Goal: Information Seeking & Learning: Find specific page/section

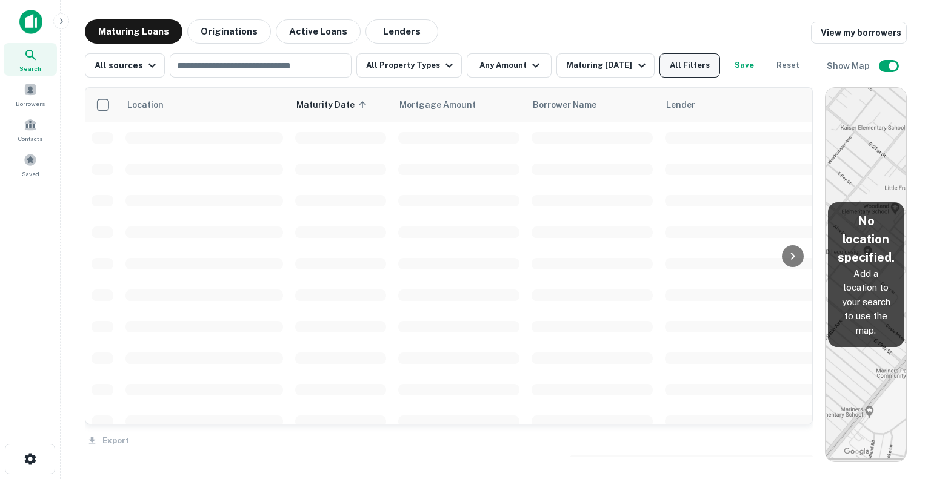
click at [682, 59] on button "All Filters" at bounding box center [689, 65] width 61 height 24
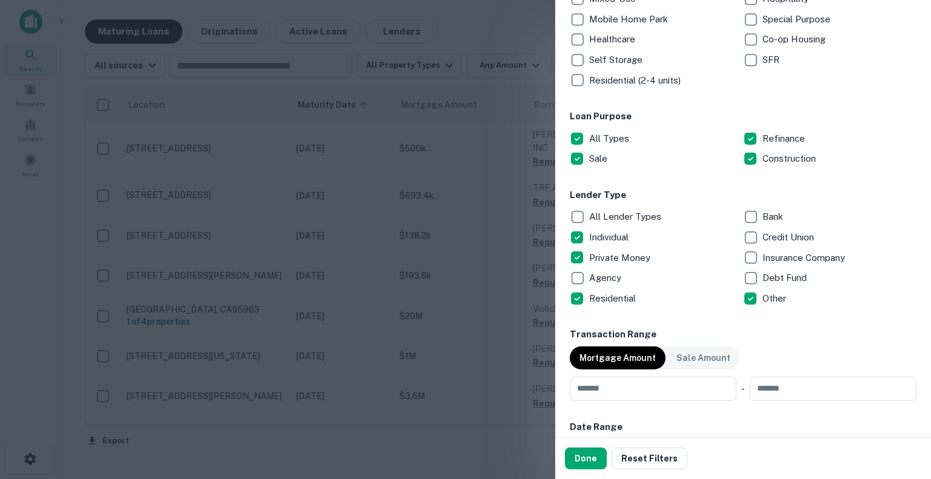
scroll to position [545, 0]
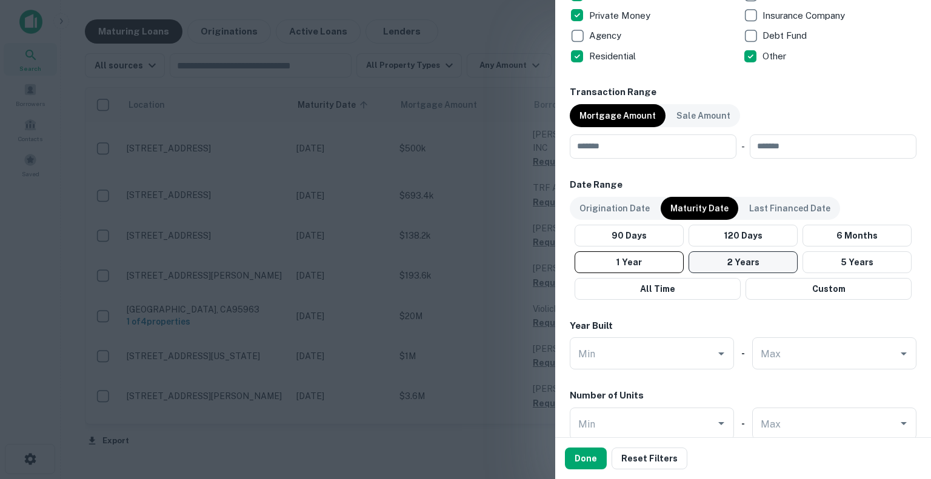
click at [761, 259] on button "2 Years" at bounding box center [742, 262] width 109 height 22
click at [608, 217] on div "Origination Date" at bounding box center [614, 208] width 90 height 23
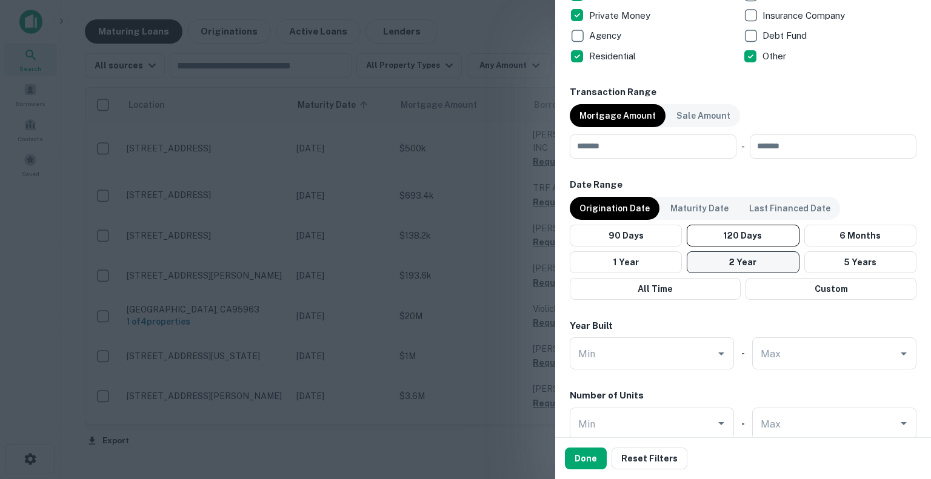
click at [722, 261] on button "2 Year" at bounding box center [742, 262] width 112 height 22
click at [728, 263] on button "2 Year" at bounding box center [742, 262] width 112 height 22
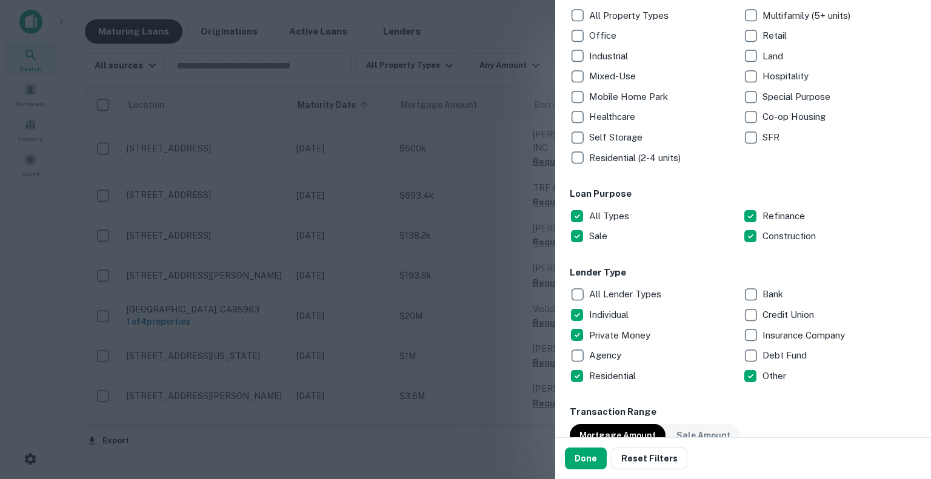
scroll to position [148, 0]
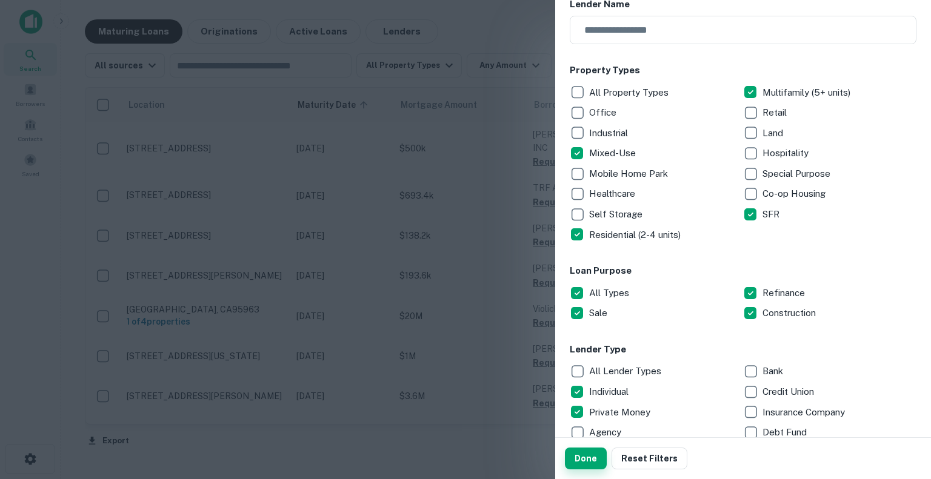
click at [574, 459] on button "Done" at bounding box center [586, 459] width 42 height 22
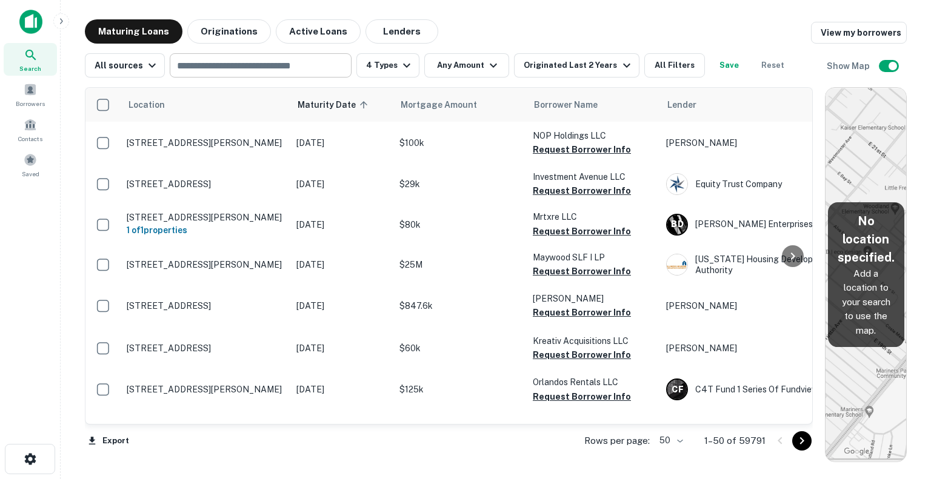
click at [219, 74] on div "​" at bounding box center [261, 65] width 182 height 24
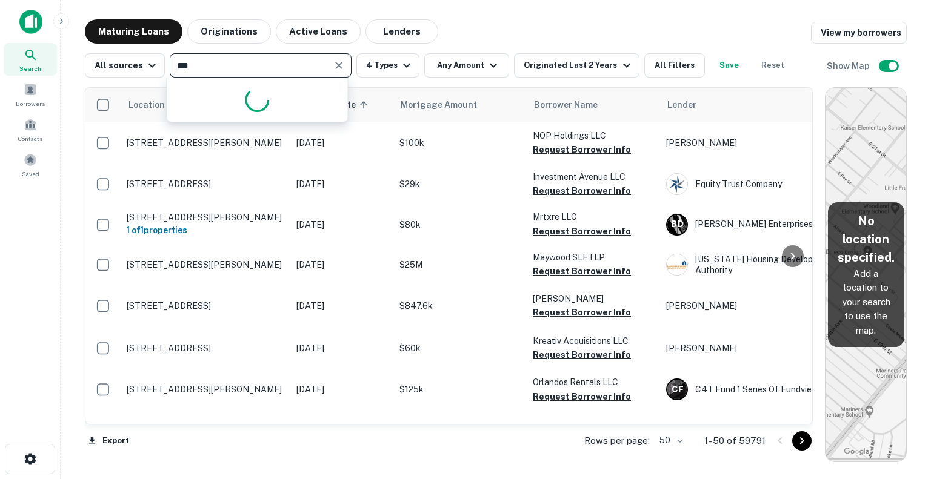
type input "****"
click at [219, 74] on div "**** ​" at bounding box center [261, 65] width 182 height 24
click at [216, 62] on input "****" at bounding box center [250, 65] width 154 height 17
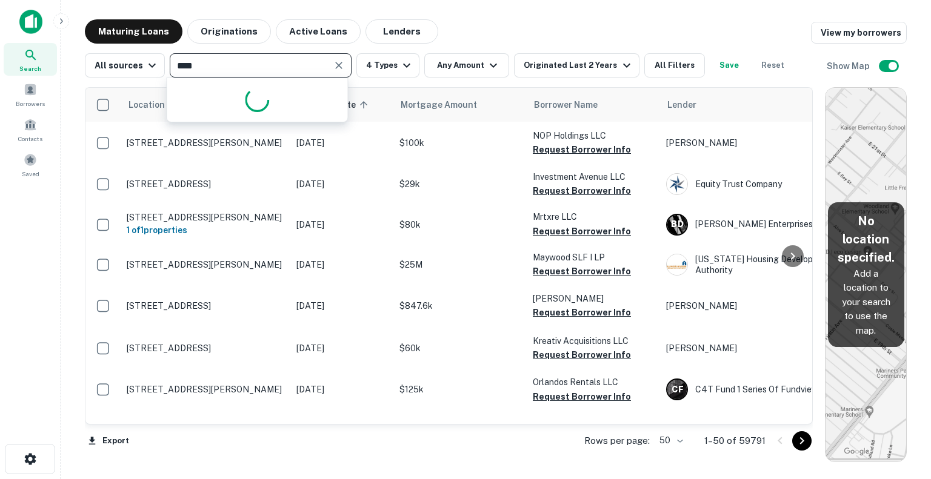
click at [214, 61] on input "****" at bounding box center [250, 65] width 154 height 17
drag, startPoint x: 205, startPoint y: 63, endPoint x: 161, endPoint y: 64, distance: 43.6
click at [161, 64] on div "All sources **** ​ 4 Types Any Amount Originated Last 2 Years All Filters Save …" at bounding box center [438, 65] width 707 height 24
type input "*"
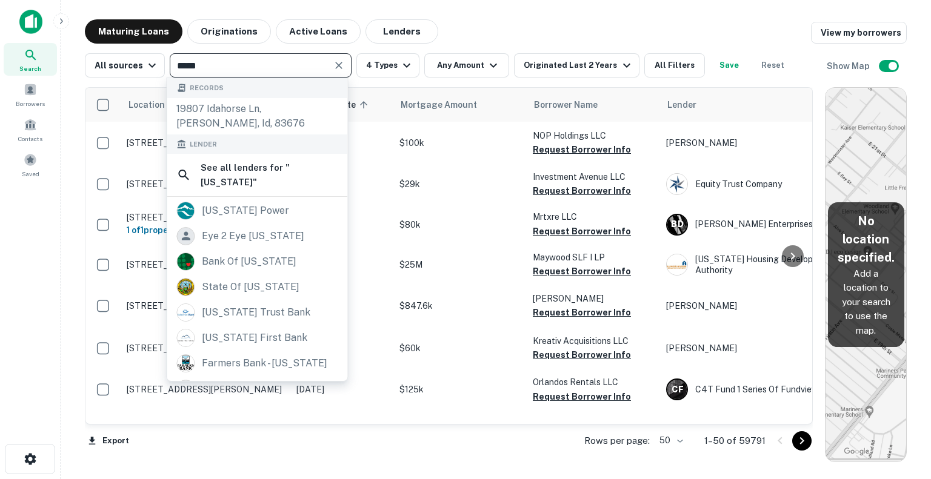
click at [235, 69] on input "*****" at bounding box center [250, 65] width 154 height 17
click at [222, 65] on input "*****" at bounding box center [250, 65] width 154 height 17
type input "*****"
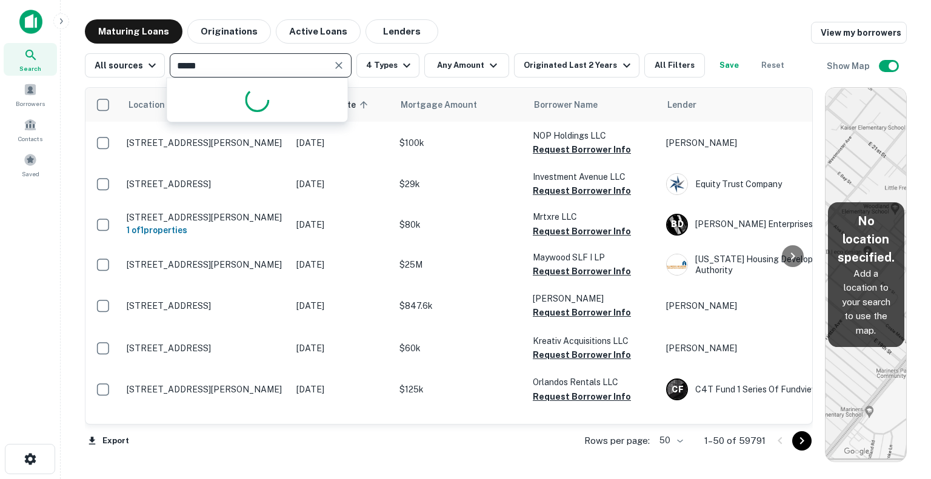
click at [281, 64] on input "*****" at bounding box center [250, 65] width 154 height 17
click at [214, 64] on input "*****" at bounding box center [250, 65] width 154 height 17
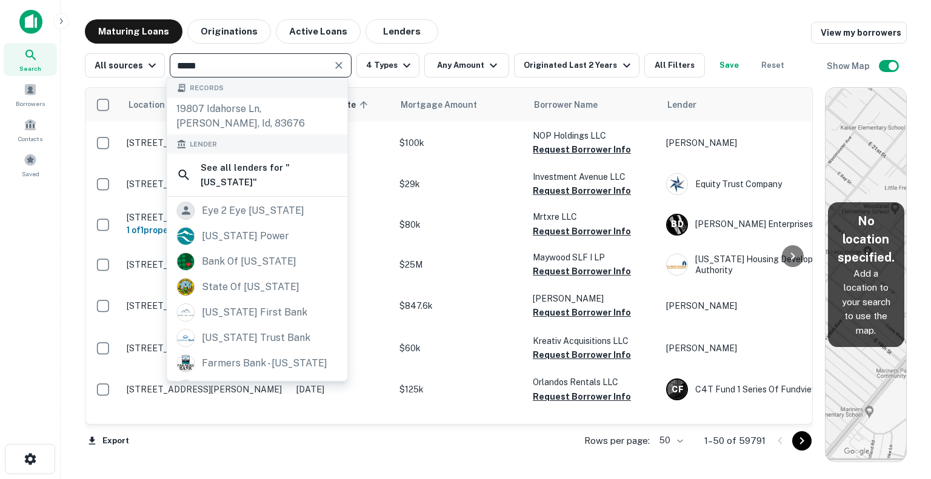
click at [335, 59] on icon "Clear" at bounding box center [339, 65] width 12 height 12
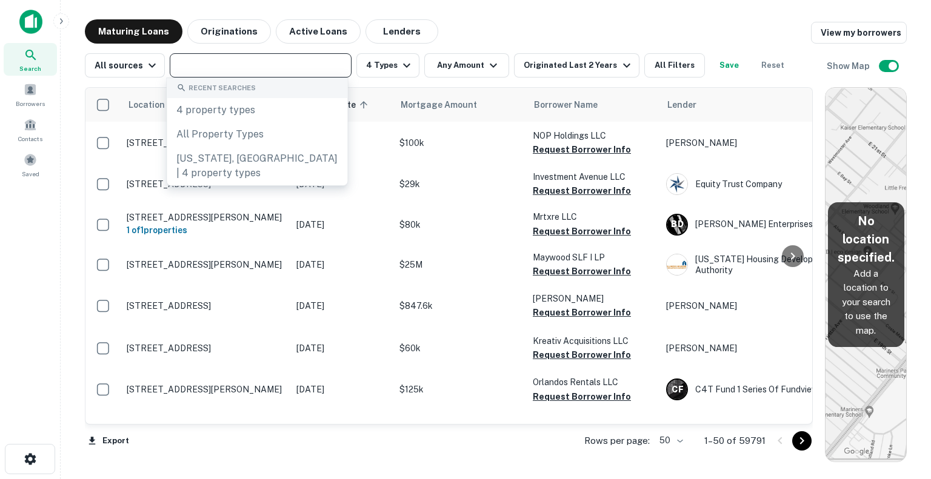
click at [23, 254] on div "Search Borrowers Contacts Saved" at bounding box center [30, 221] width 60 height 442
click at [251, 69] on input "text" at bounding box center [259, 65] width 173 height 17
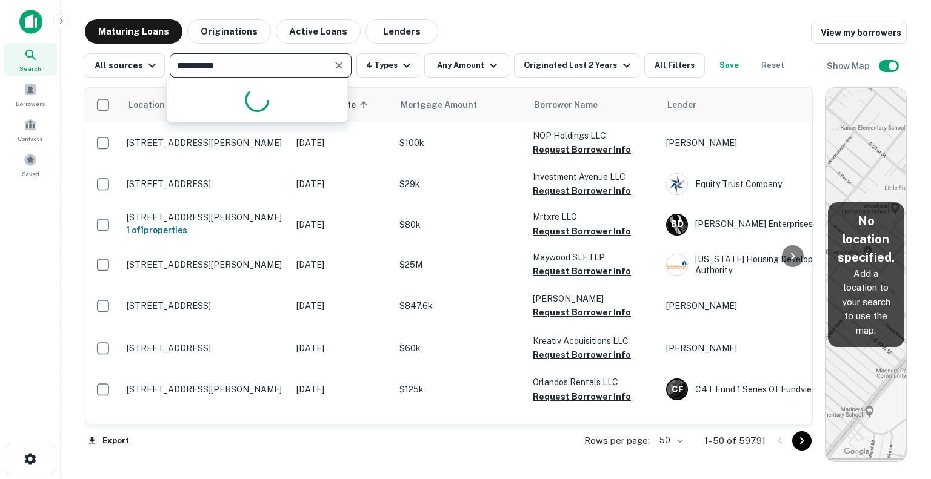
type input "**********"
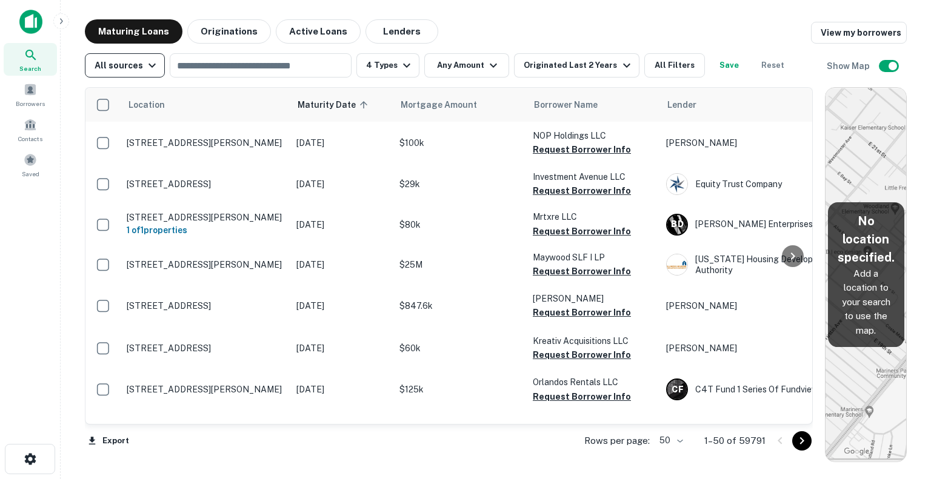
drag, startPoint x: 163, startPoint y: 73, endPoint x: 156, endPoint y: 73, distance: 6.7
click at [162, 73] on div "All sources ​ 4 Types Any Amount Originated Last 2 Years All Filters Save Reset" at bounding box center [438, 65] width 707 height 24
click at [154, 73] on button "All sources" at bounding box center [125, 65] width 80 height 24
click at [154, 73] on div at bounding box center [465, 239] width 931 height 479
click at [230, 67] on input "text" at bounding box center [259, 65] width 173 height 17
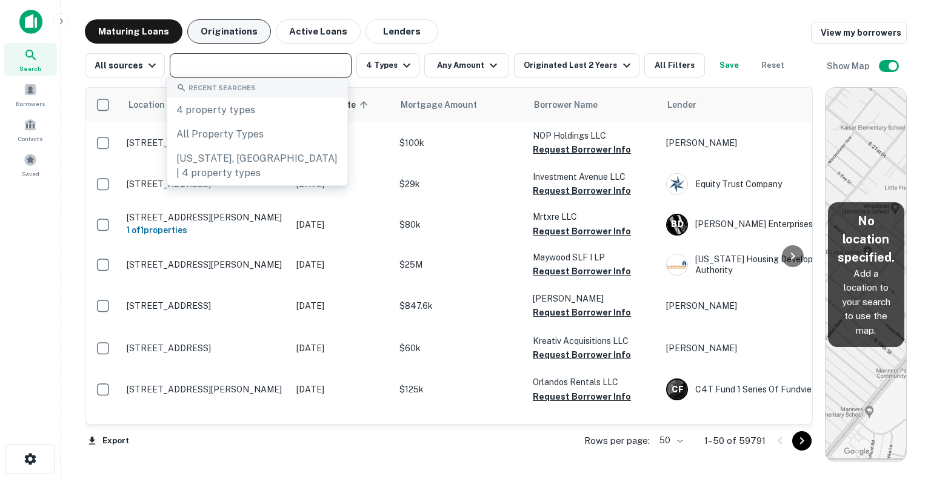
click at [221, 32] on button "Originations" at bounding box center [229, 31] width 84 height 24
click at [275, 69] on input "text" at bounding box center [259, 65] width 173 height 17
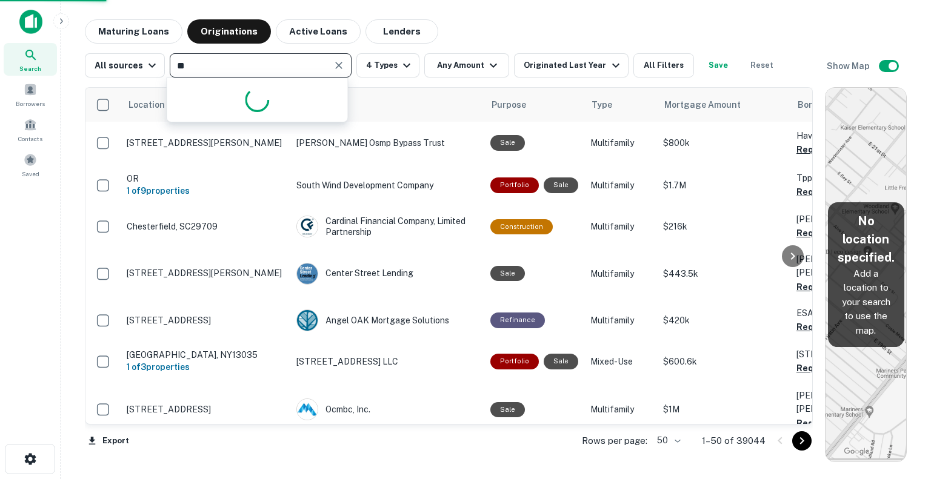
type input "*"
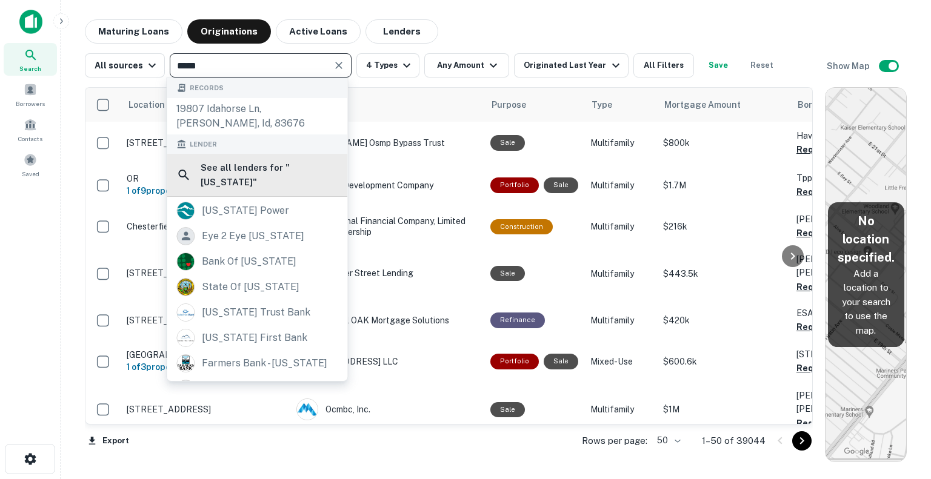
type input "*****"
click at [288, 159] on div "See all lenders for " idaho "" at bounding box center [257, 175] width 181 height 43
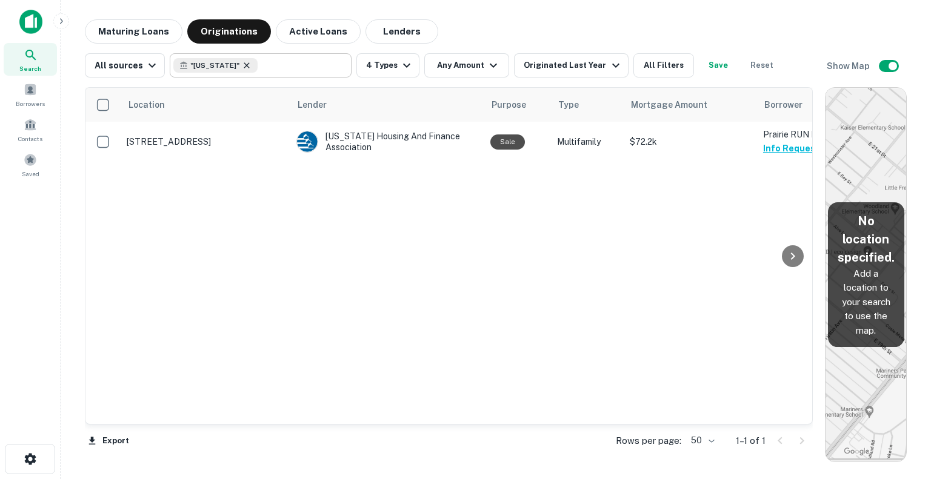
click at [214, 63] on div "" idaho "" at bounding box center [215, 65] width 84 height 15
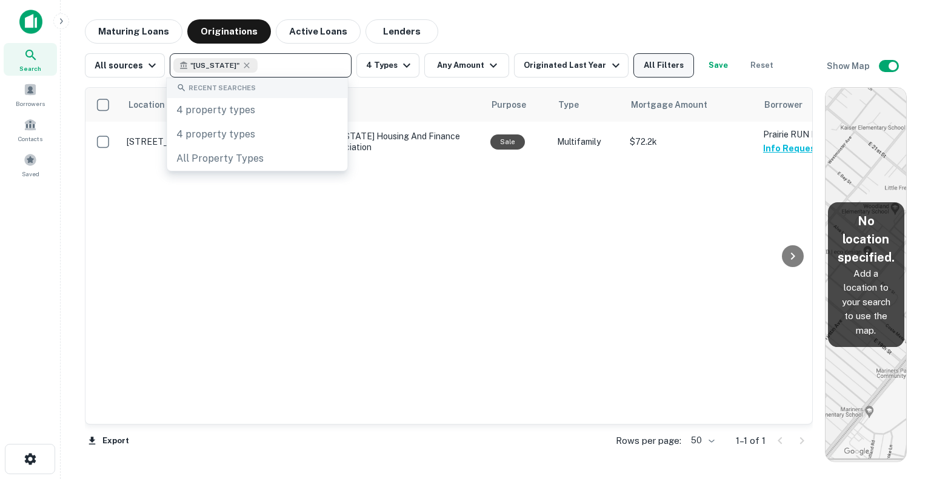
click at [651, 75] on button "All Filters" at bounding box center [663, 65] width 61 height 24
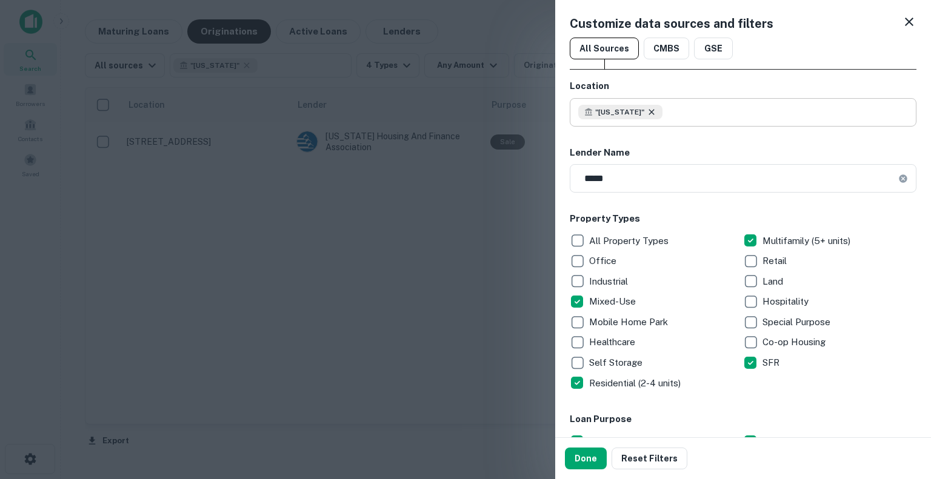
click at [648, 112] on icon at bounding box center [650, 111] width 5 height 5
click at [630, 114] on input "text" at bounding box center [747, 112] width 338 height 28
type input "*"
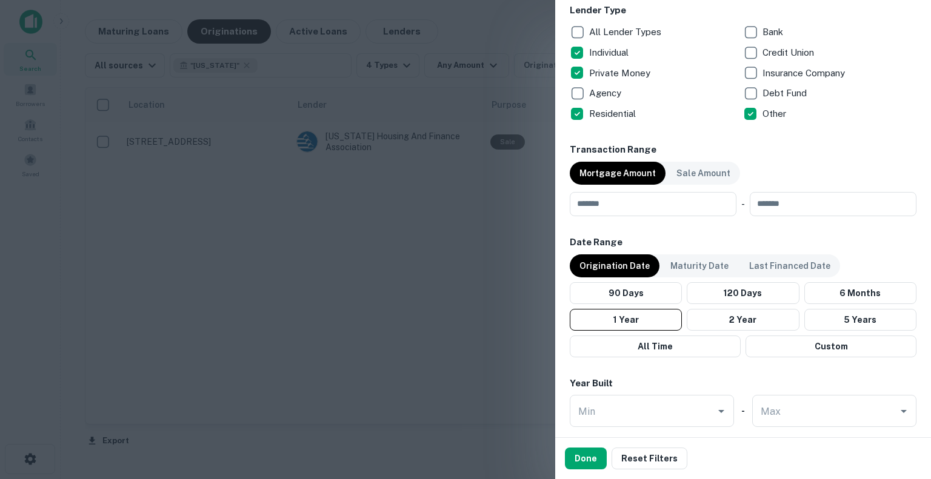
scroll to position [606, 0]
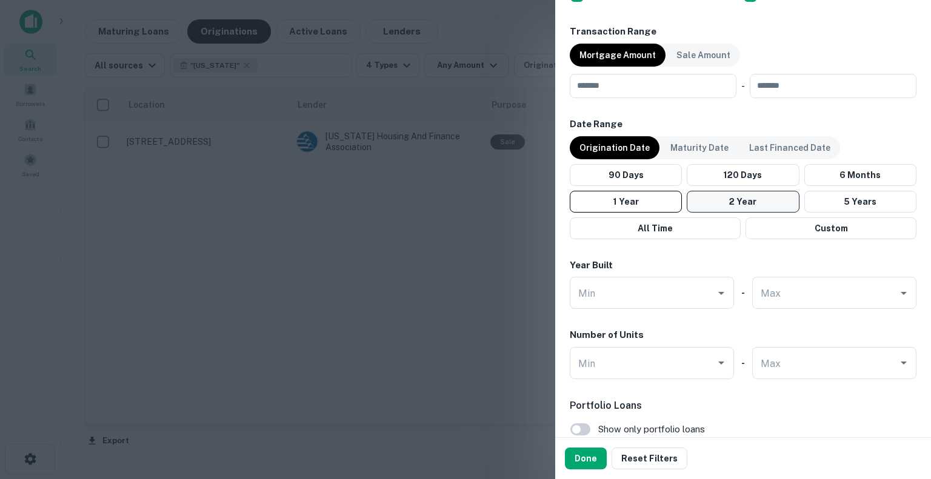
click at [731, 193] on button "2 Year" at bounding box center [742, 202] width 112 height 22
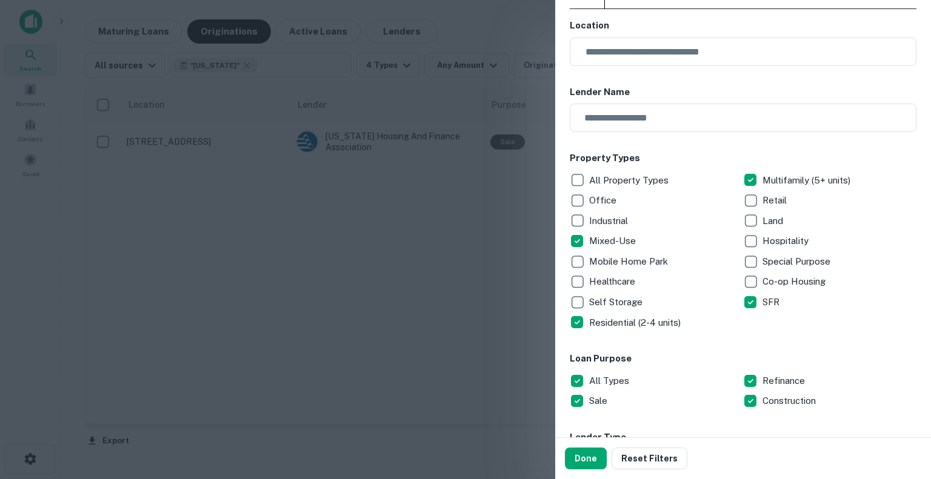
scroll to position [0, 0]
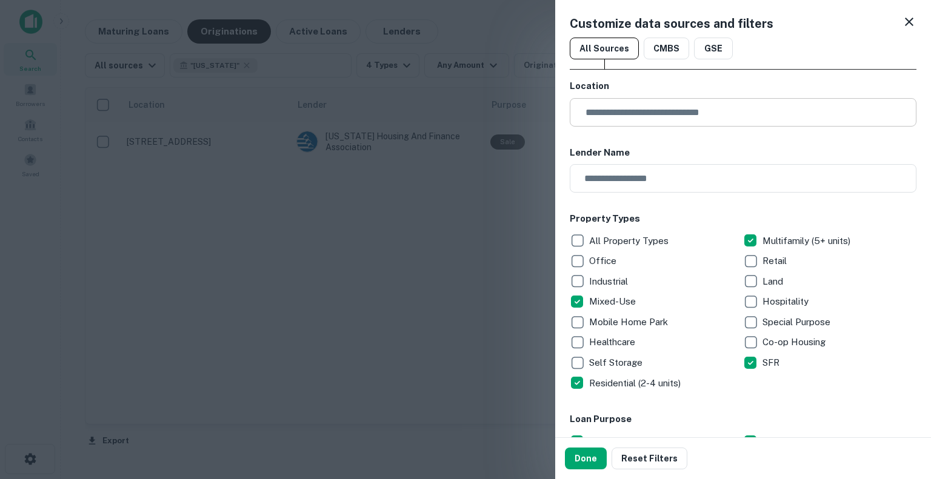
click at [707, 110] on input "text" at bounding box center [747, 112] width 338 height 28
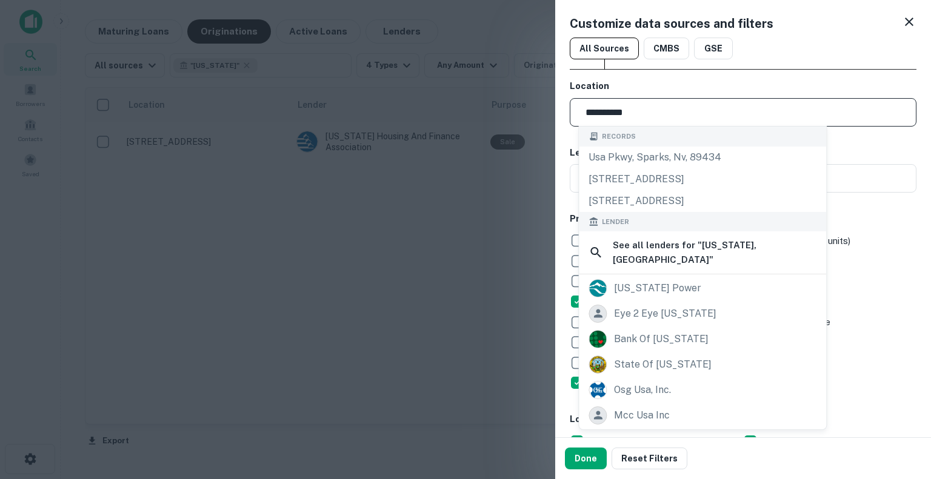
type input "**********"
drag, startPoint x: 578, startPoint y: 463, endPoint x: 712, endPoint y: 87, distance: 399.0
click at [578, 463] on button "Done" at bounding box center [586, 459] width 42 height 22
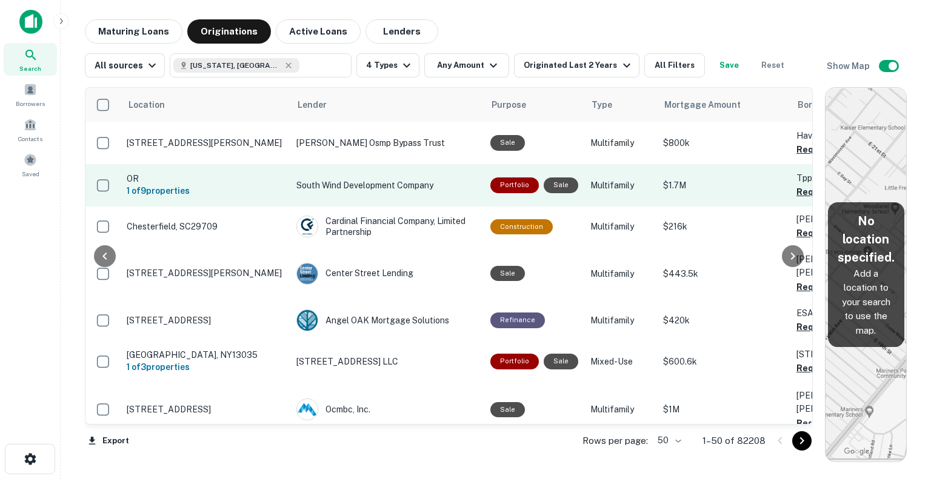
scroll to position [0, 98]
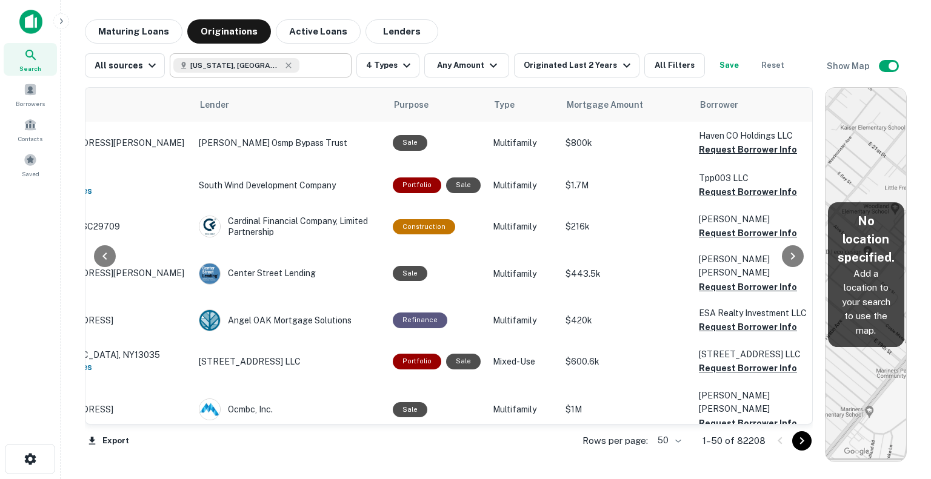
click at [334, 67] on div "Idaho, USA ​" at bounding box center [261, 65] width 182 height 24
type input "**********"
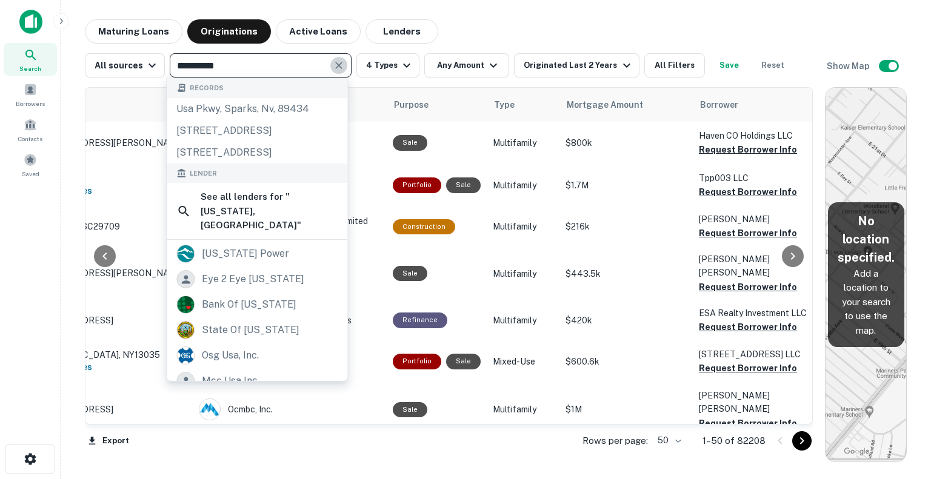
click at [337, 67] on icon "Clear" at bounding box center [338, 65] width 7 height 7
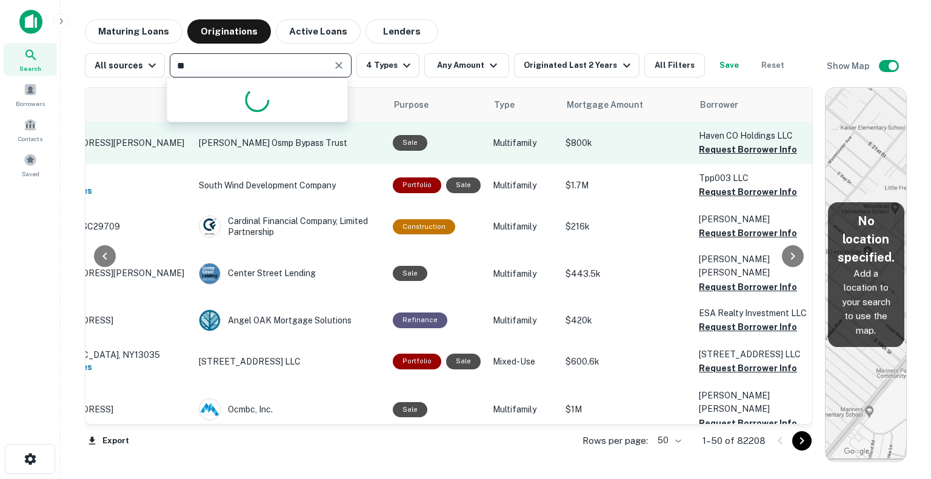
type input "*"
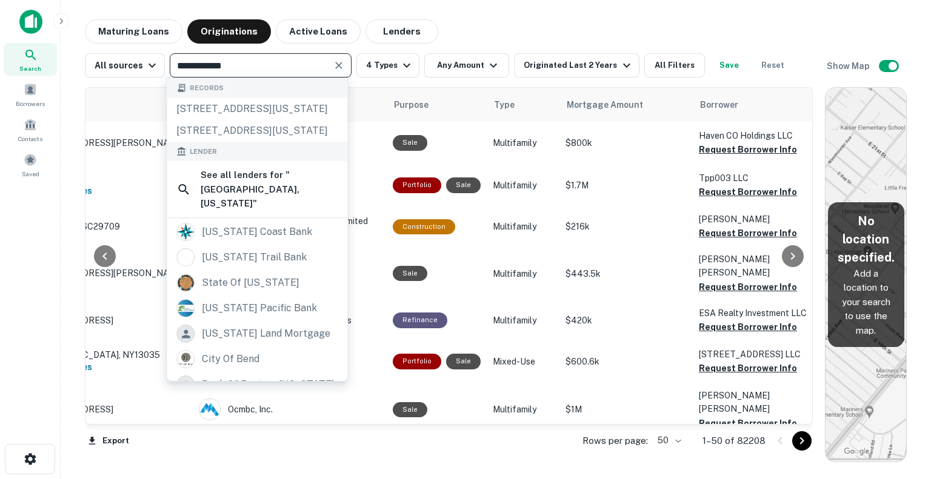
type input "**********"
click at [147, 77] on div "**********" at bounding box center [496, 240] width 822 height 443
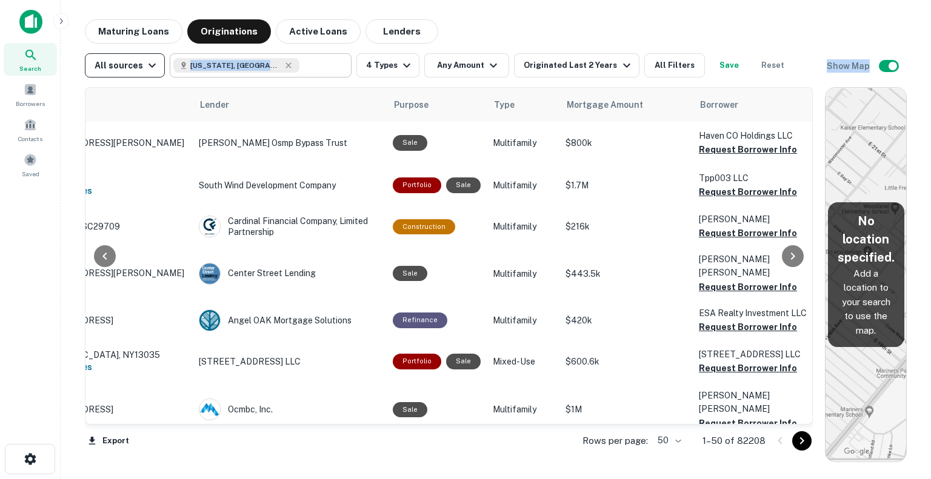
click at [150, 67] on icon "button" at bounding box center [152, 65] width 15 height 15
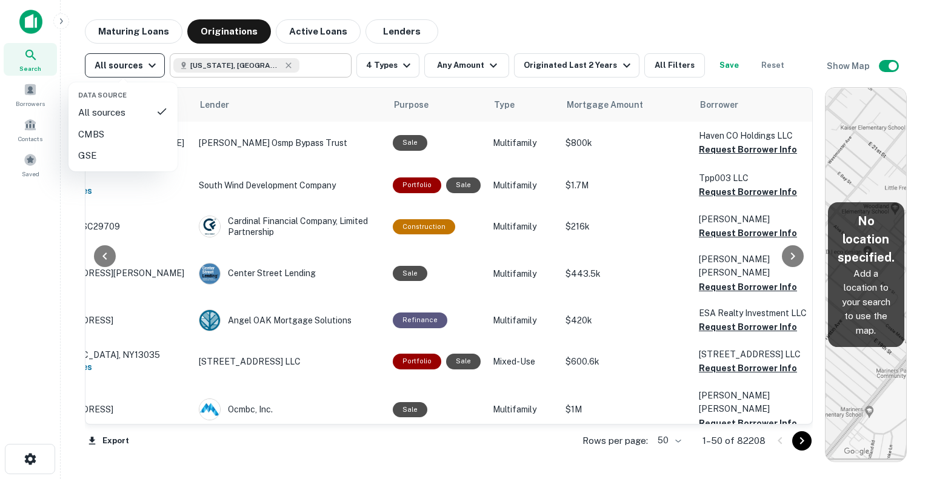
click at [150, 67] on div at bounding box center [465, 239] width 931 height 479
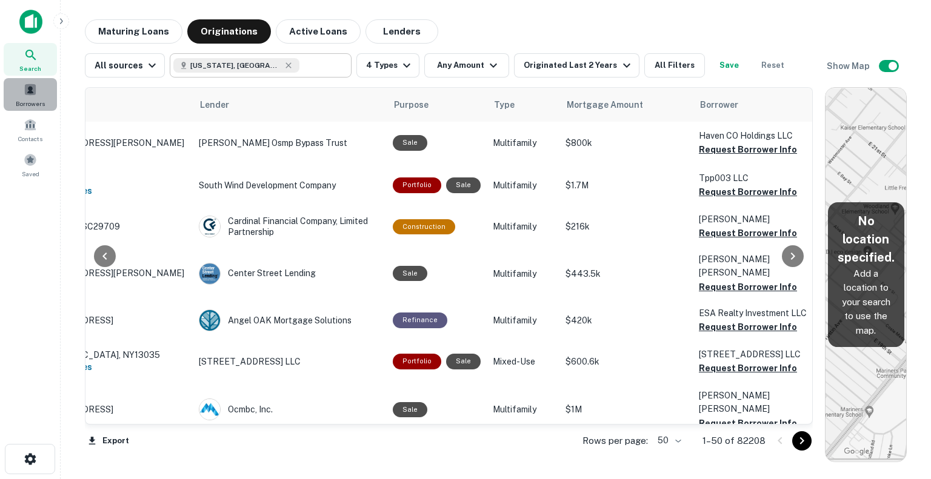
click at [29, 84] on span at bounding box center [30, 89] width 13 height 13
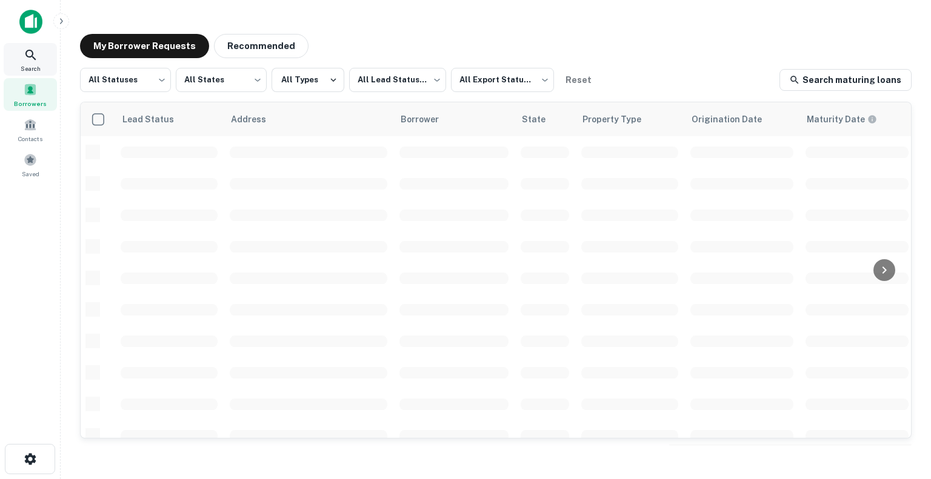
click at [24, 58] on icon at bounding box center [31, 55] width 15 height 15
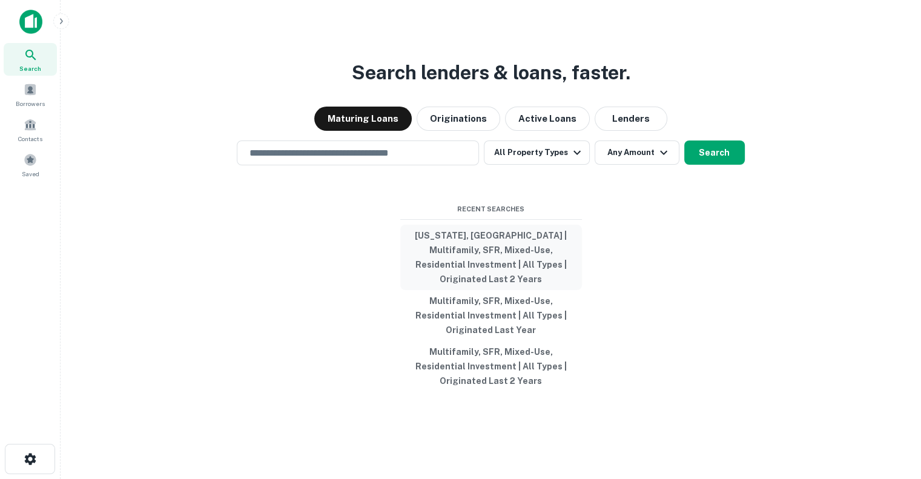
click at [533, 247] on button "[US_STATE], [GEOGRAPHIC_DATA] | Multifamily, SFR, Mixed-Use, Residential Invest…" at bounding box center [491, 257] width 182 height 65
type input "**********"
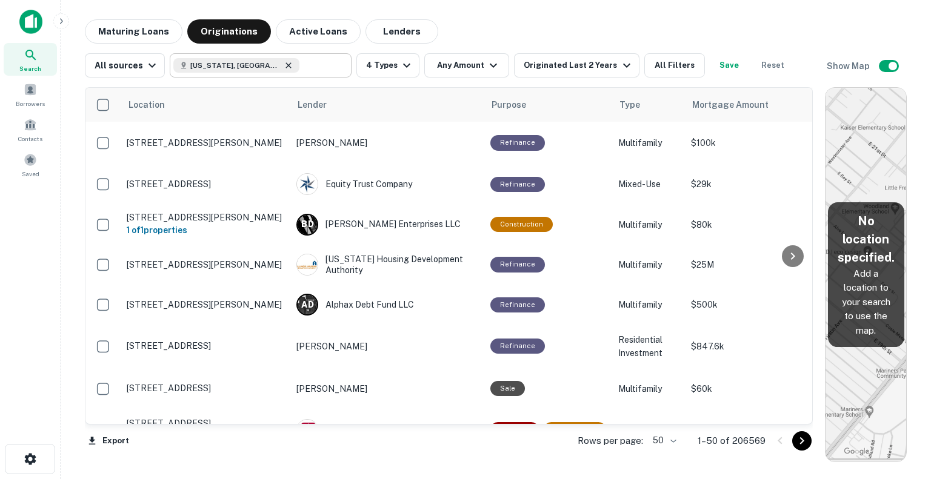
click at [284, 66] on icon at bounding box center [289, 66] width 10 height 10
type input "**********"
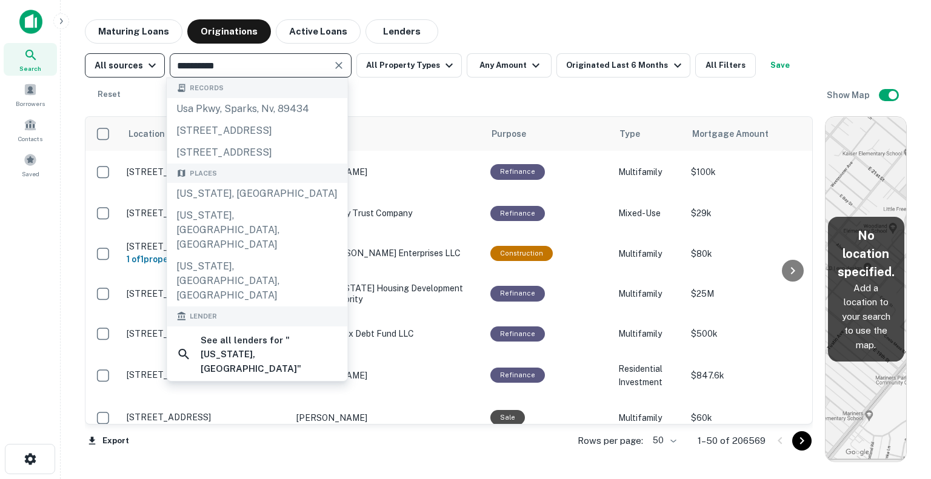
click at [122, 62] on div "All sources" at bounding box center [127, 65] width 65 height 15
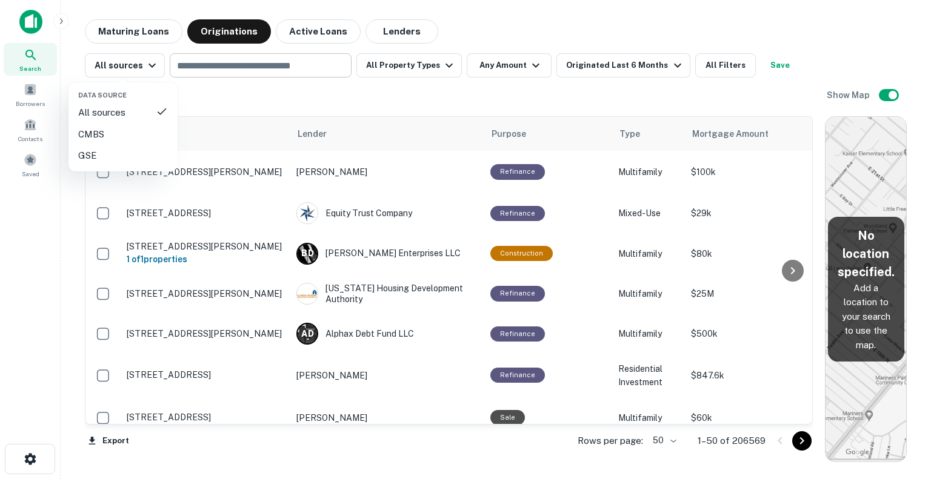
click at [33, 45] on div at bounding box center [465, 239] width 931 height 479
click at [33, 45] on div "Data Source All sources CMBS GSE" at bounding box center [465, 239] width 931 height 479
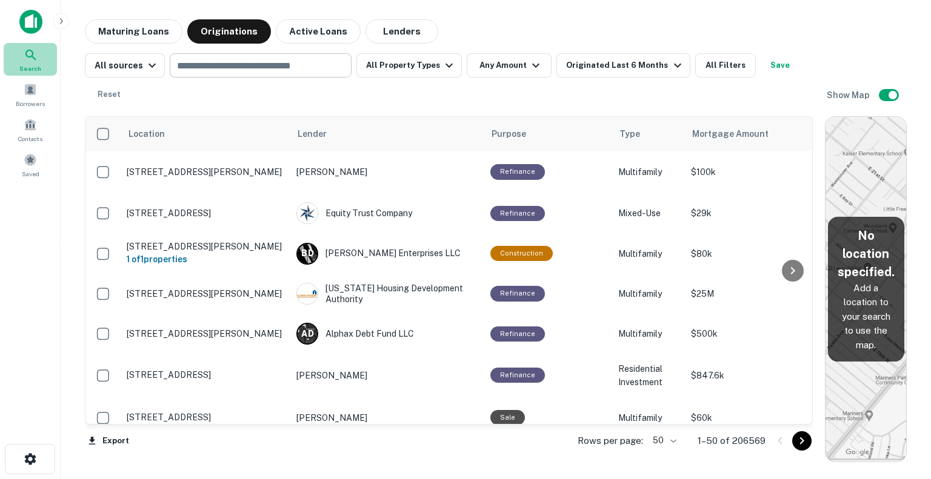
click at [33, 61] on icon at bounding box center [31, 55] width 15 height 15
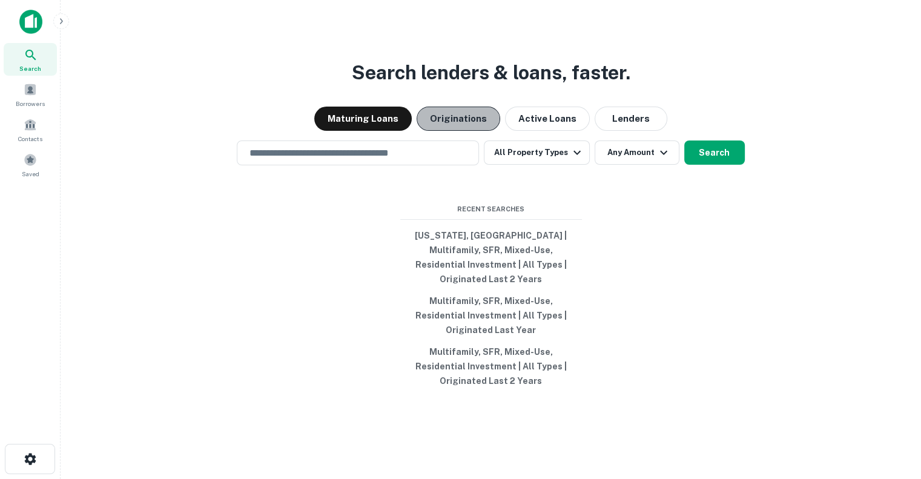
click at [451, 131] on button "Originations" at bounding box center [459, 119] width 84 height 24
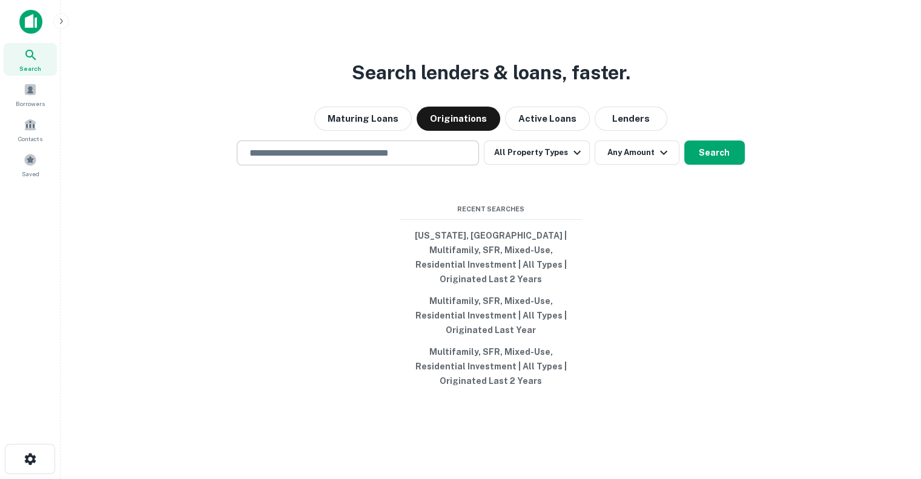
click at [413, 156] on input "text" at bounding box center [357, 153] width 231 height 14
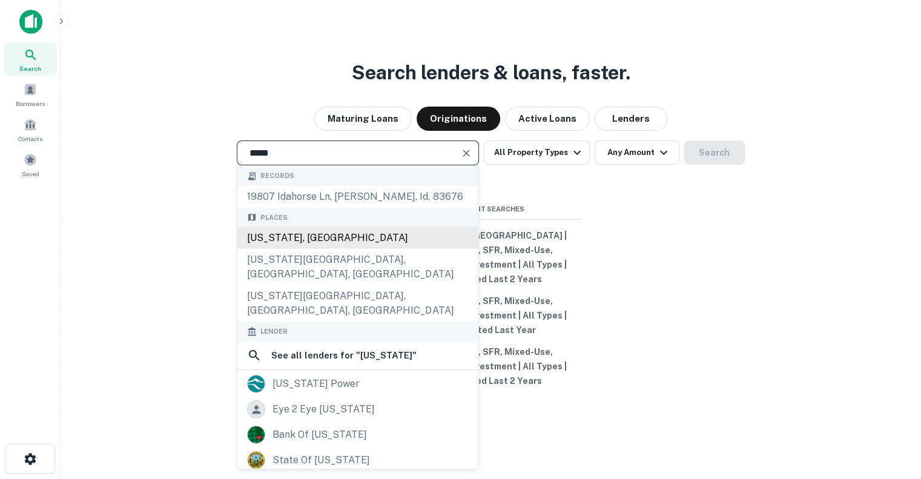
click at [317, 249] on div "[US_STATE], [GEOGRAPHIC_DATA]" at bounding box center [357, 238] width 241 height 22
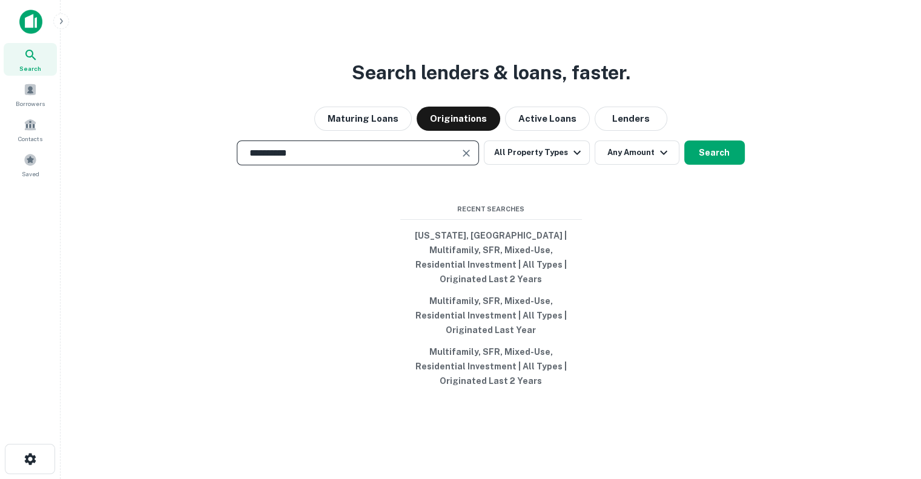
type input "**********"
click at [626, 210] on div "**********" at bounding box center [491, 268] width 842 height 479
click at [522, 150] on button "All Property Types" at bounding box center [536, 153] width 105 height 24
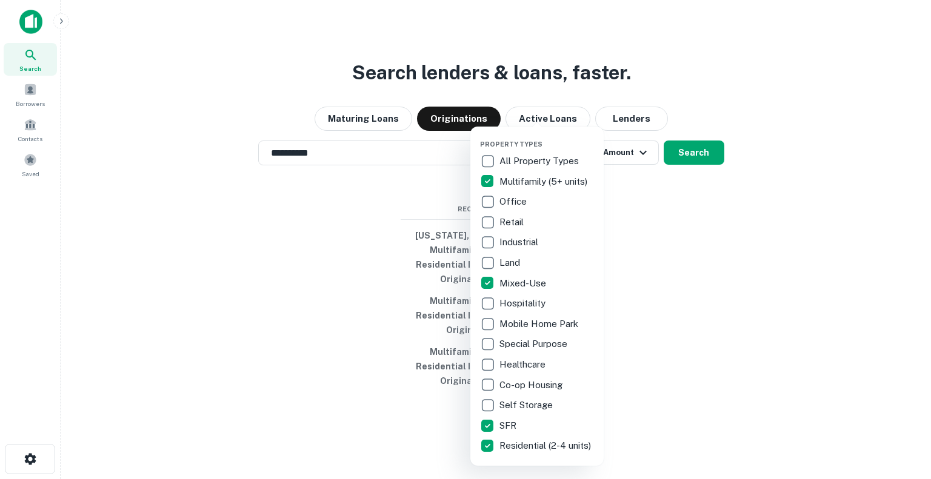
click at [643, 287] on div at bounding box center [465, 239] width 931 height 479
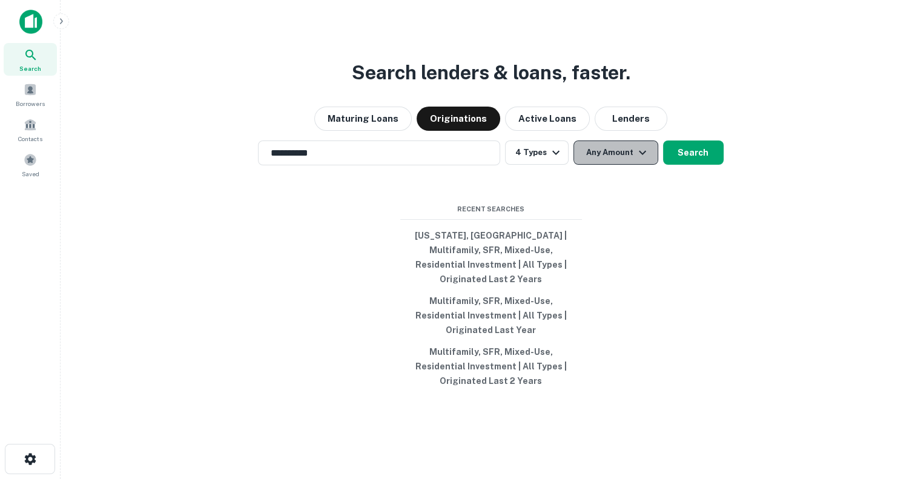
click at [616, 159] on button "Any Amount" at bounding box center [616, 153] width 85 height 24
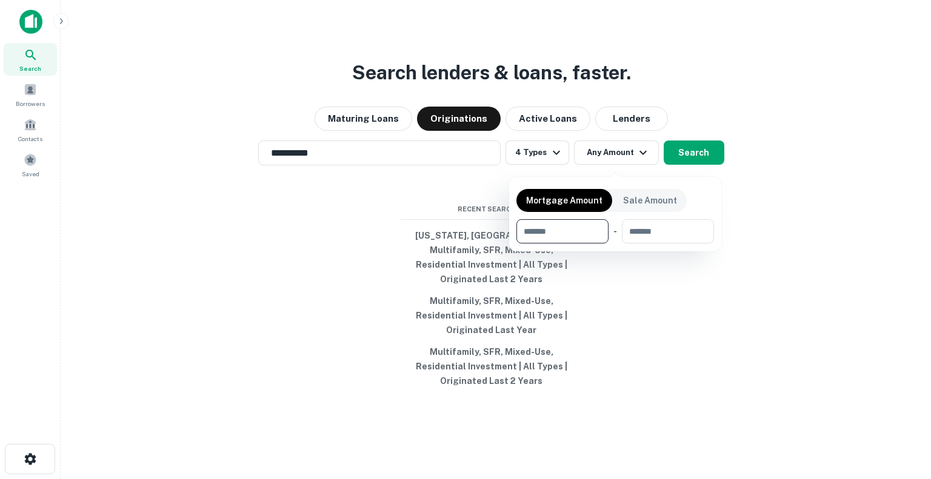
click at [692, 111] on div at bounding box center [465, 239] width 931 height 479
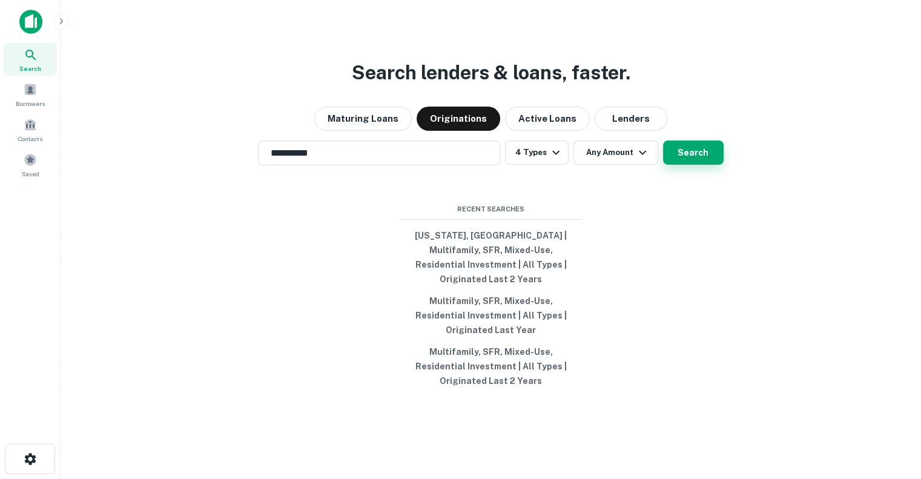
click at [692, 160] on button "Search" at bounding box center [693, 153] width 61 height 24
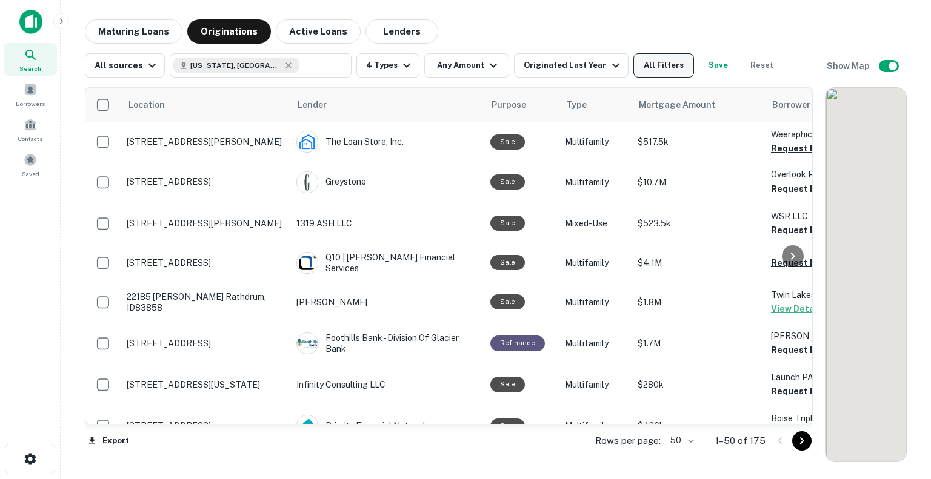
click at [661, 64] on button "All Filters" at bounding box center [663, 65] width 61 height 24
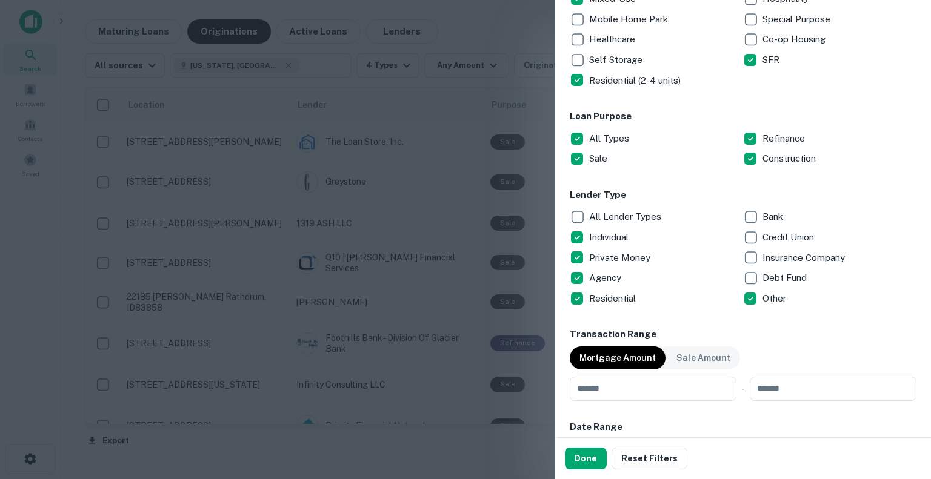
scroll to position [485, 0]
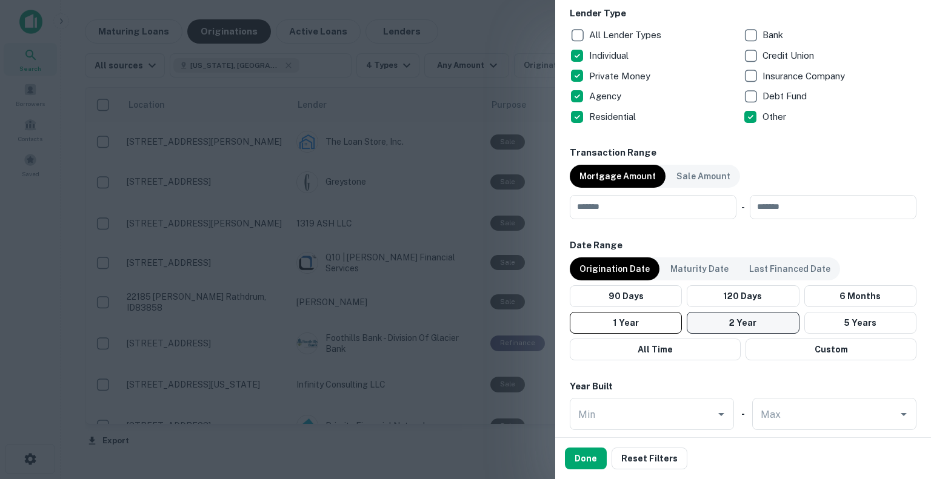
click at [711, 316] on button "2 Year" at bounding box center [742, 323] width 112 height 22
click at [578, 462] on button "Done" at bounding box center [586, 459] width 42 height 22
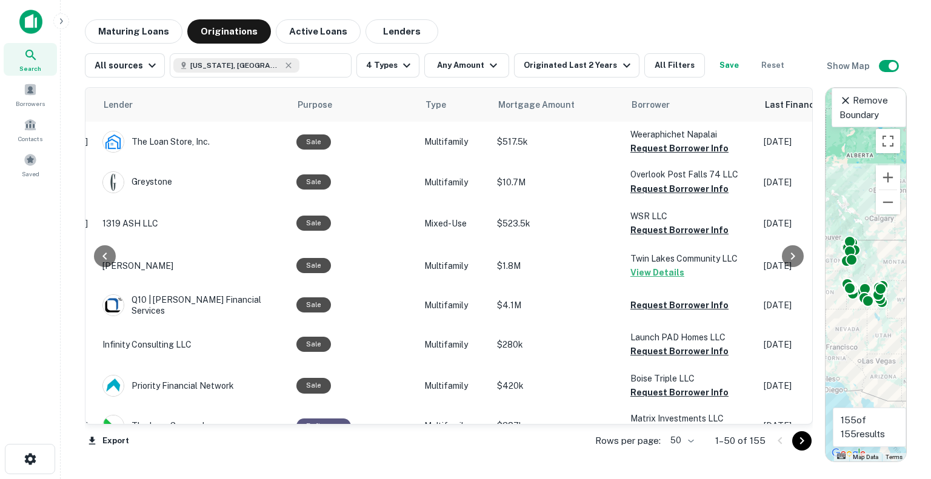
scroll to position [0, 187]
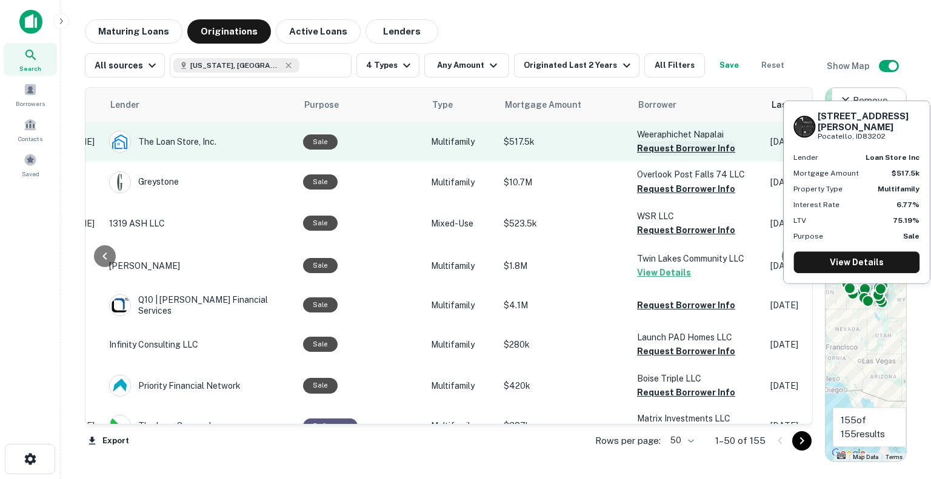
click at [659, 145] on button "Request Borrower Info" at bounding box center [686, 148] width 98 height 15
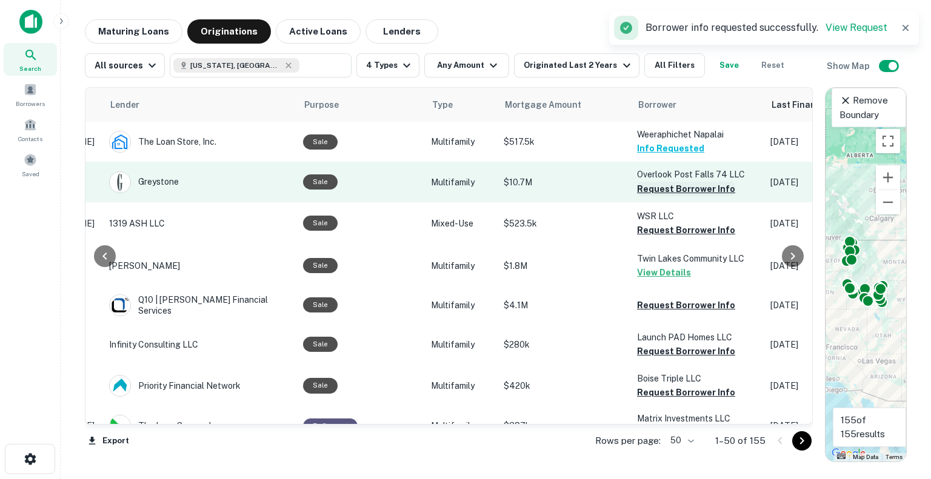
click at [667, 193] on button "Request Borrower Info" at bounding box center [686, 189] width 98 height 15
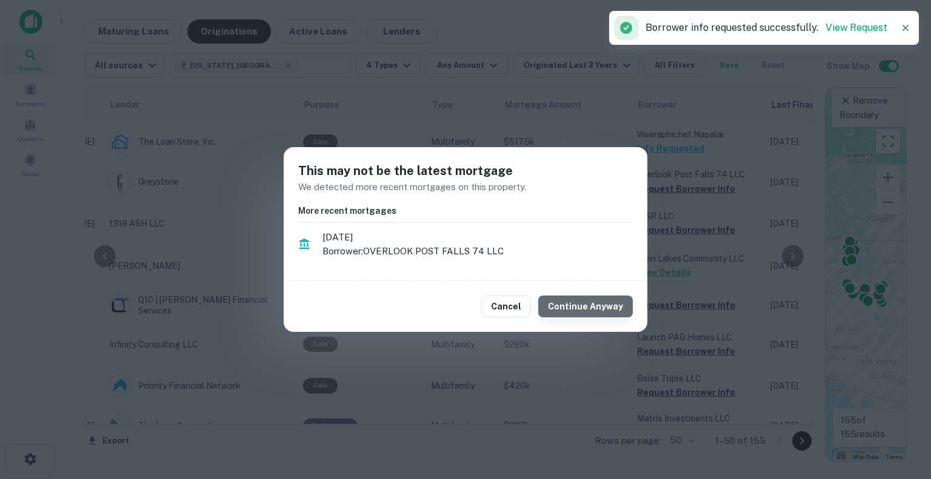
click at [595, 300] on button "Continue Anyway" at bounding box center [585, 307] width 95 height 22
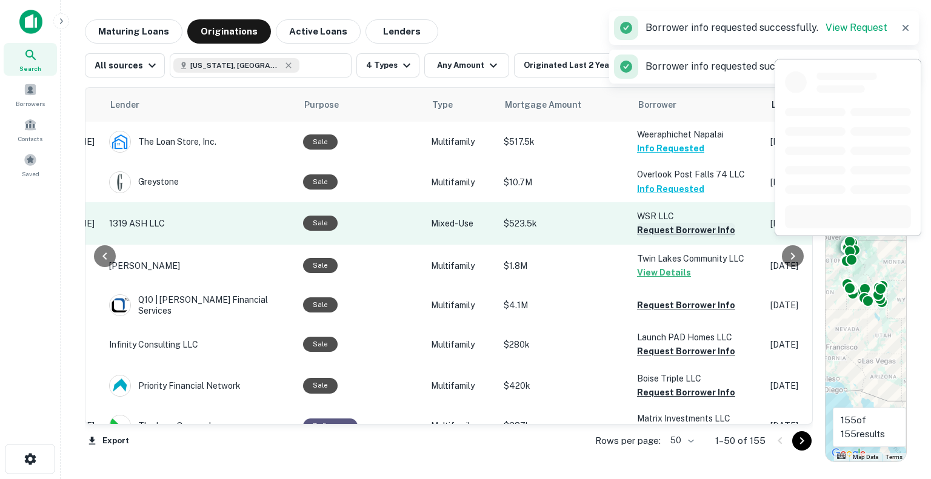
click at [673, 236] on button "Request Borrower Info" at bounding box center [686, 230] width 98 height 15
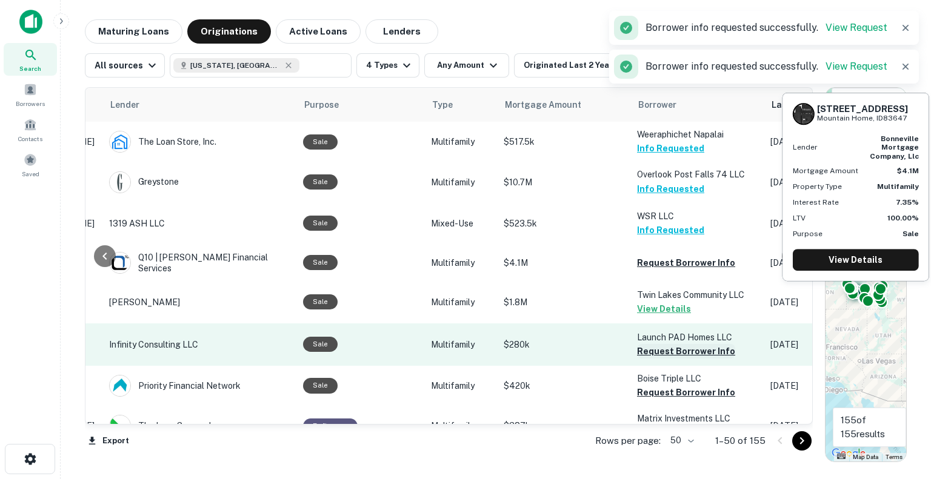
click at [672, 261] on button "Request Borrower Info" at bounding box center [686, 263] width 98 height 15
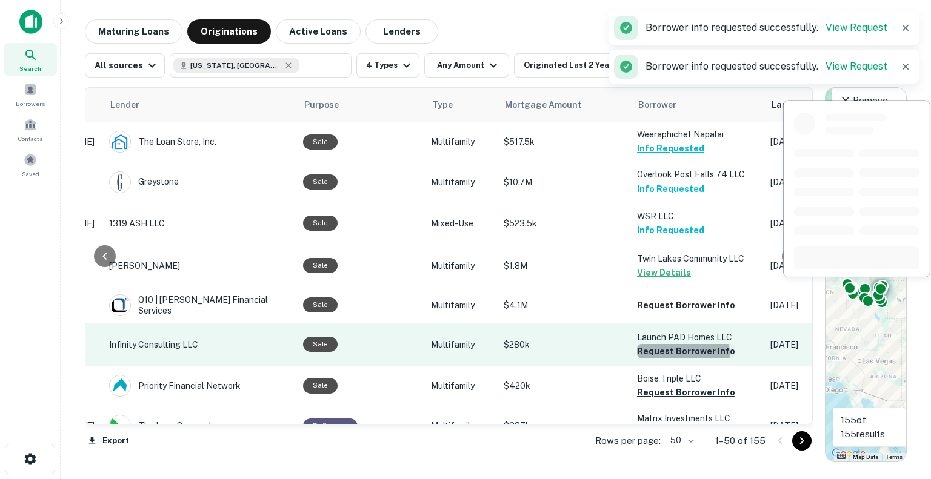
click at [675, 353] on button "Request Borrower Info" at bounding box center [686, 351] width 98 height 15
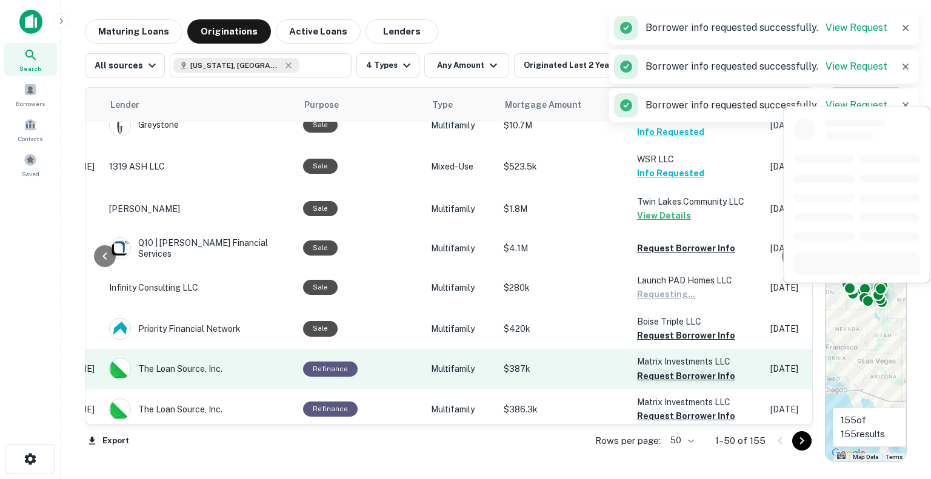
scroll to position [121, 187]
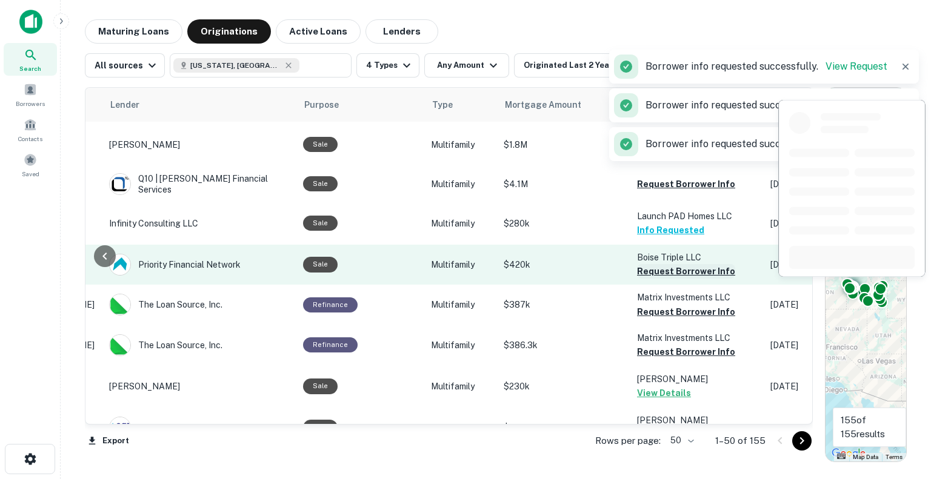
click at [674, 269] on button "Request Borrower Info" at bounding box center [686, 271] width 98 height 15
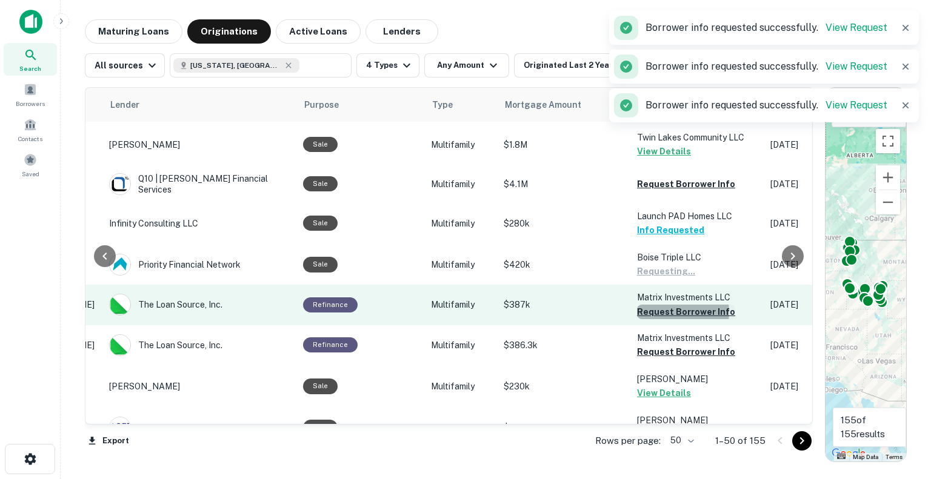
click at [671, 312] on button "Request Borrower Info" at bounding box center [686, 312] width 98 height 15
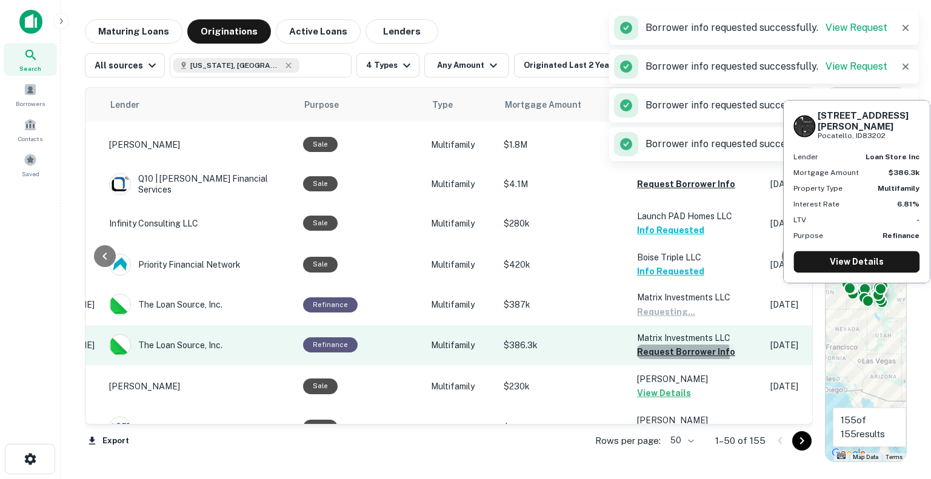
click at [671, 355] on button "Request Borrower Info" at bounding box center [686, 352] width 98 height 15
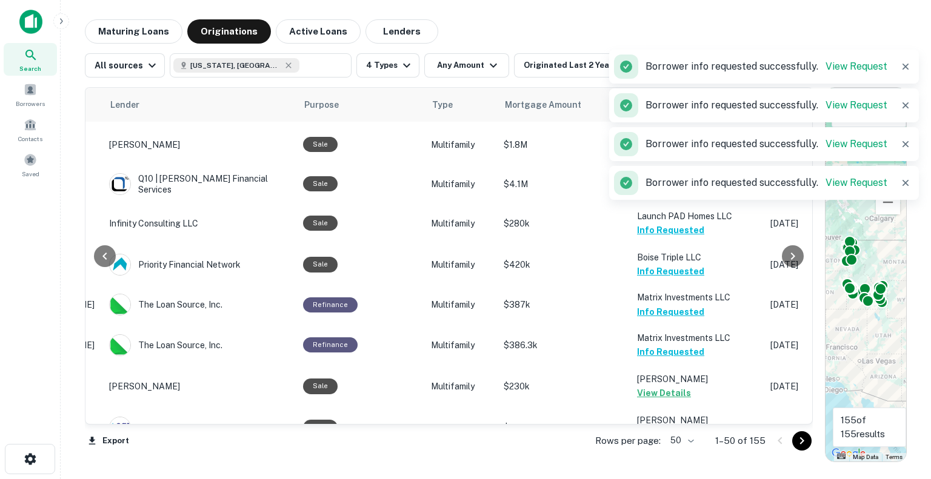
scroll to position [303, 187]
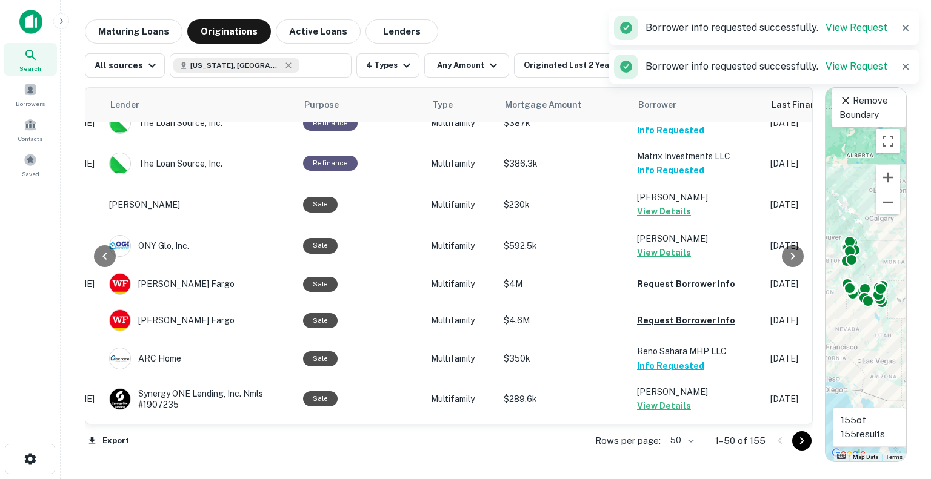
click at [599, 37] on div "Maturing Loans Originations Active Loans Lenders" at bounding box center [496, 31] width 822 height 24
click at [906, 32] on icon "button" at bounding box center [905, 28] width 12 height 12
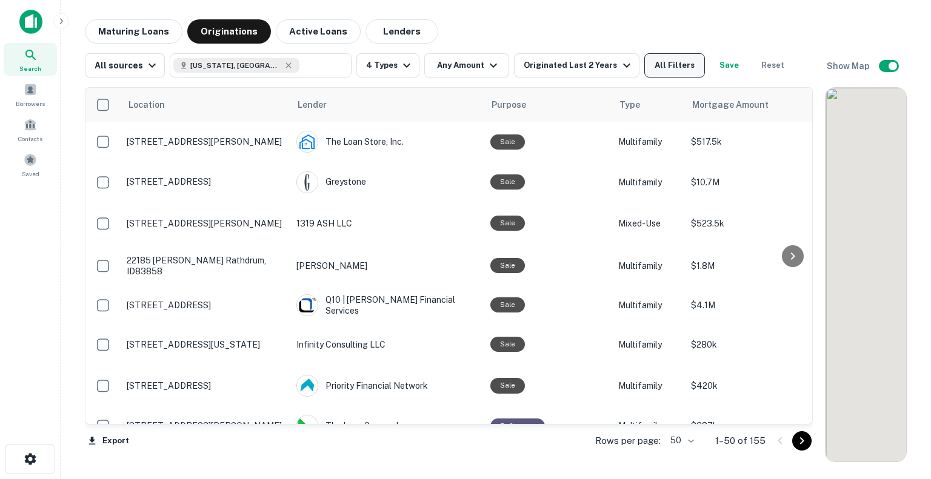
scroll to position [303, 0]
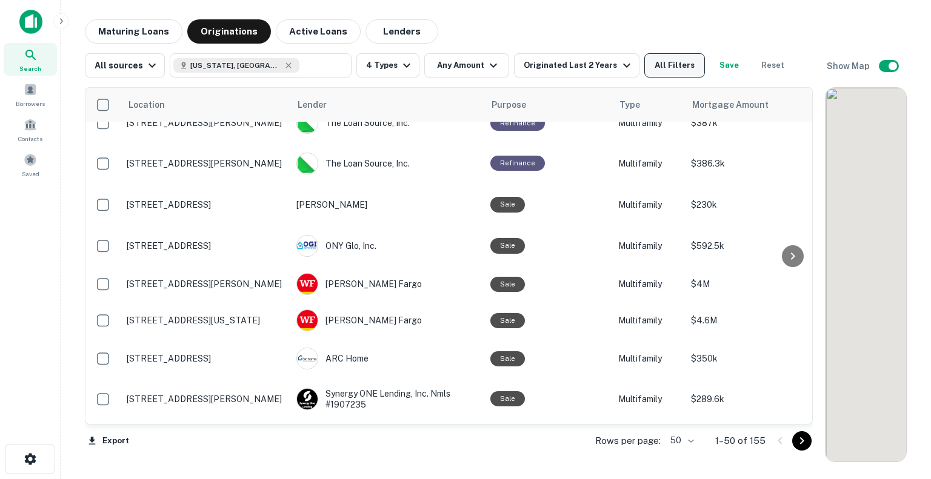
click at [673, 67] on button "All Filters" at bounding box center [674, 65] width 61 height 24
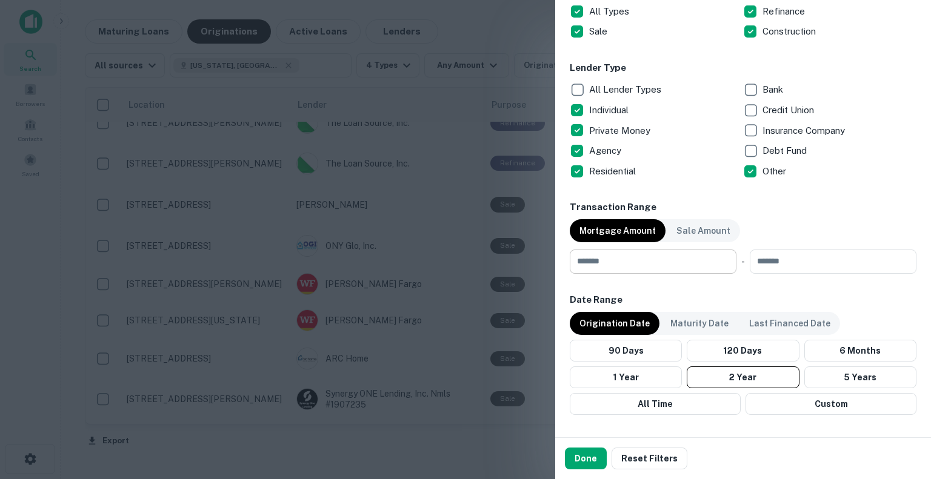
scroll to position [424, 0]
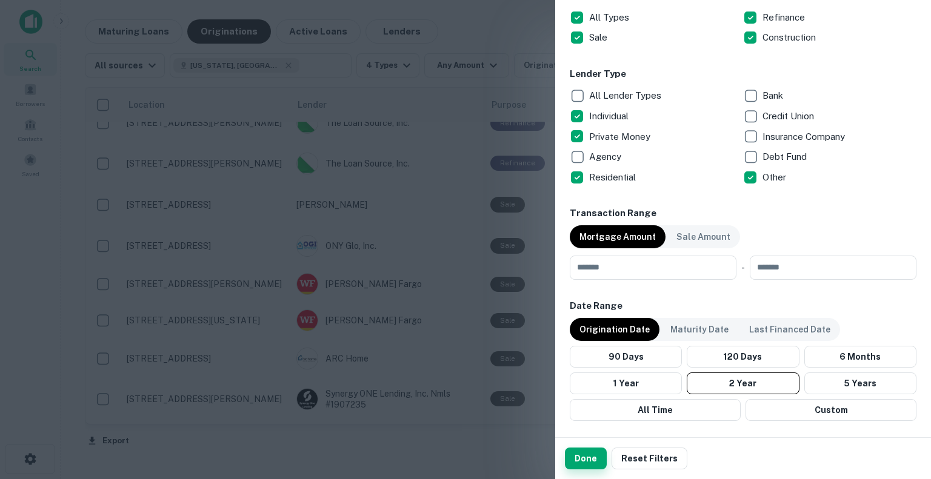
click at [582, 455] on button "Done" at bounding box center [586, 459] width 42 height 22
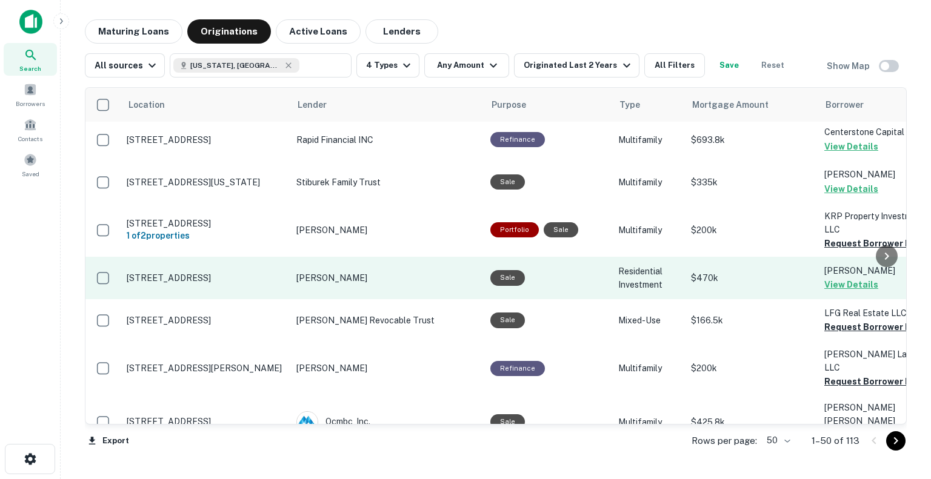
scroll to position [909, 0]
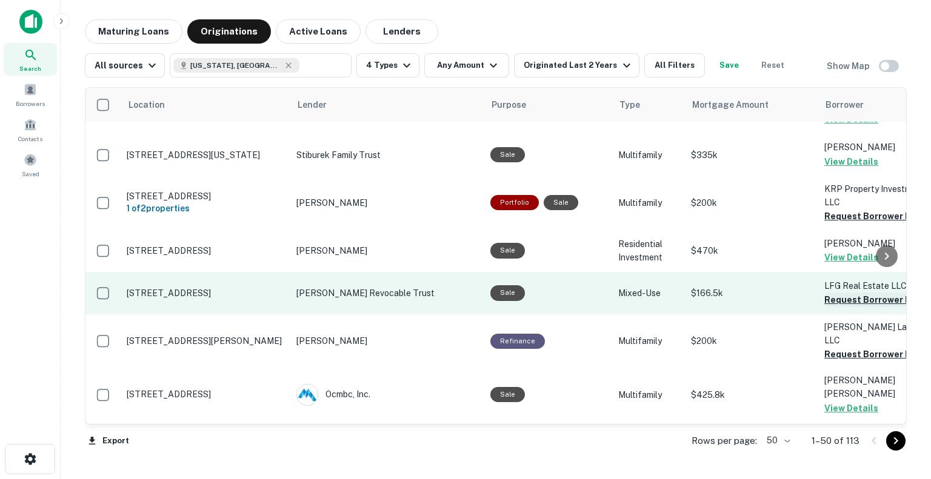
click at [851, 293] on button "Request Borrower Info" at bounding box center [873, 300] width 98 height 15
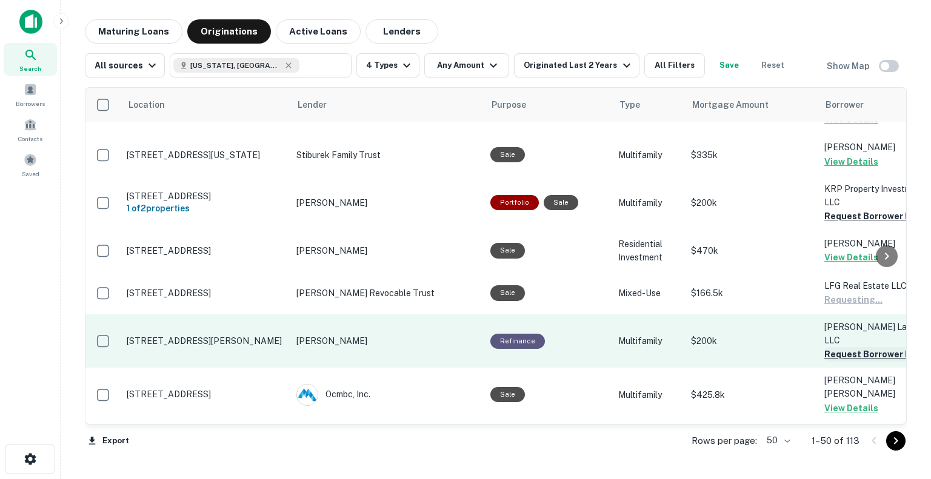
click at [838, 347] on button "Request Borrower Info" at bounding box center [873, 354] width 98 height 15
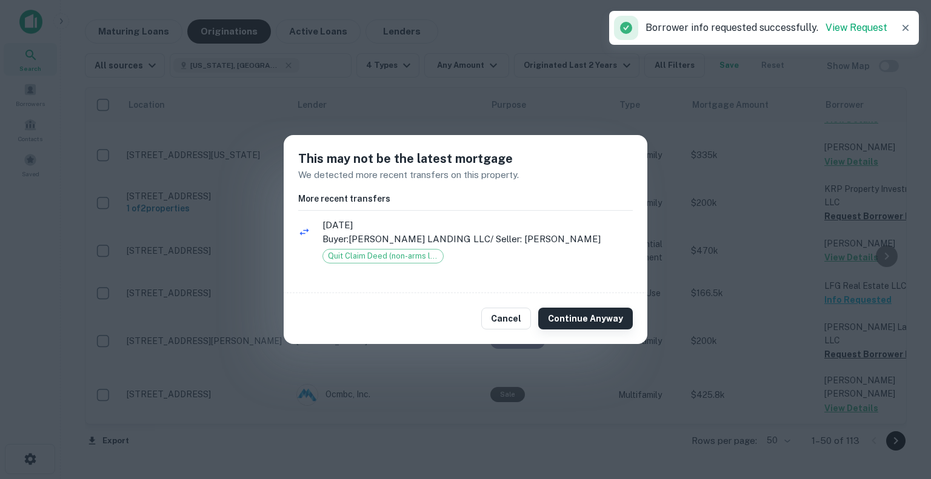
click at [628, 314] on button "Continue Anyway" at bounding box center [585, 319] width 95 height 22
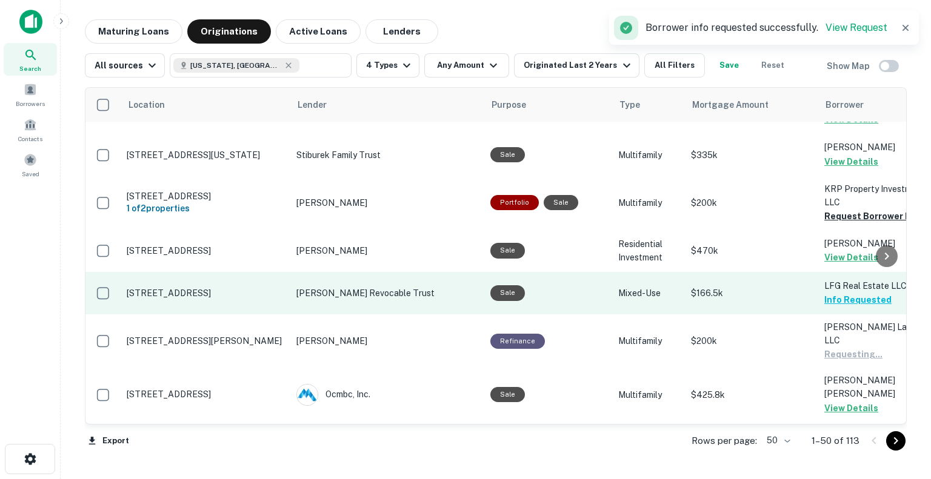
scroll to position [1091, 0]
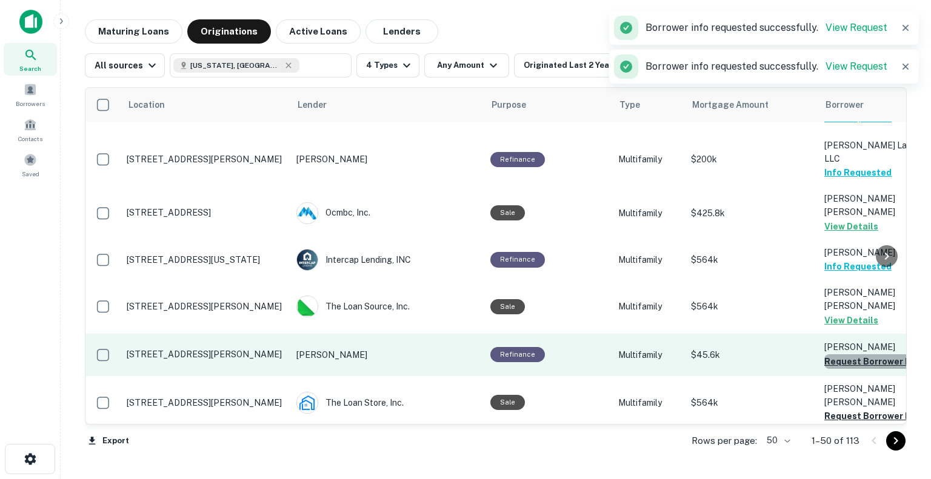
click at [844, 354] on button "Request Borrower Info" at bounding box center [873, 361] width 98 height 15
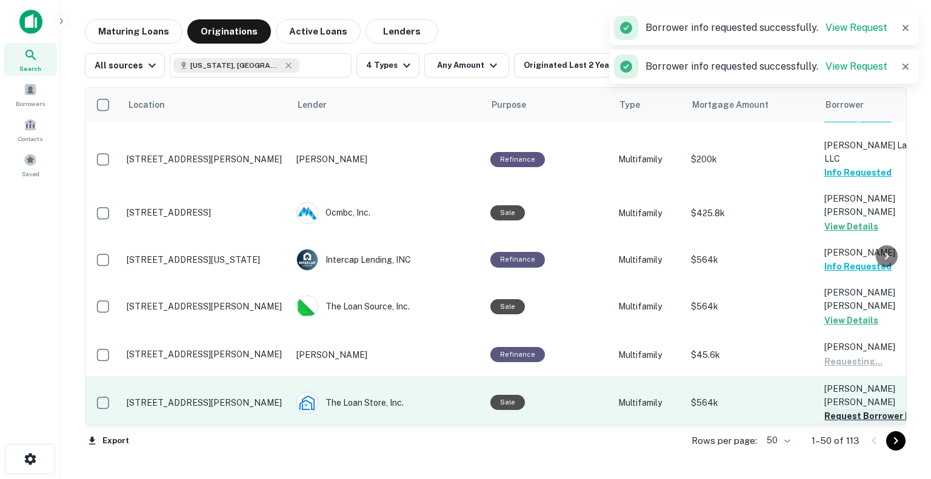
click at [835, 409] on button "Request Borrower Info" at bounding box center [873, 416] width 98 height 15
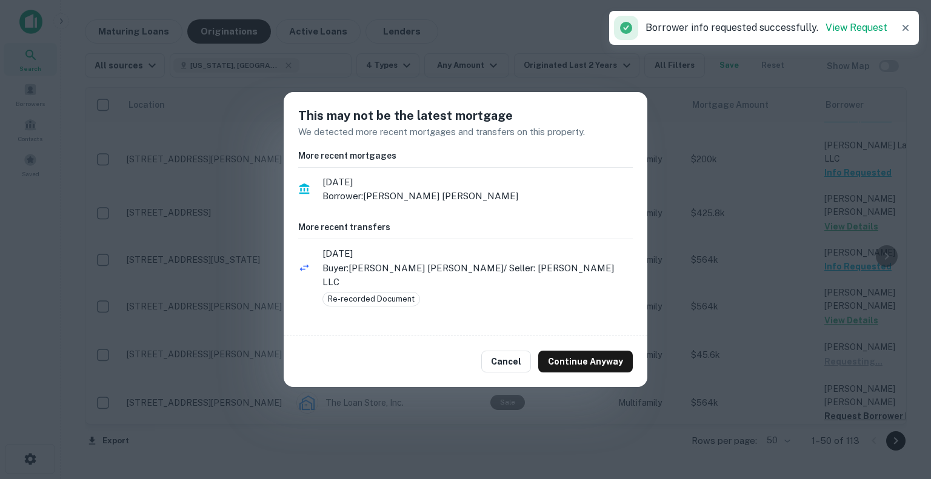
click at [574, 355] on button "Continue Anyway" at bounding box center [585, 362] width 95 height 22
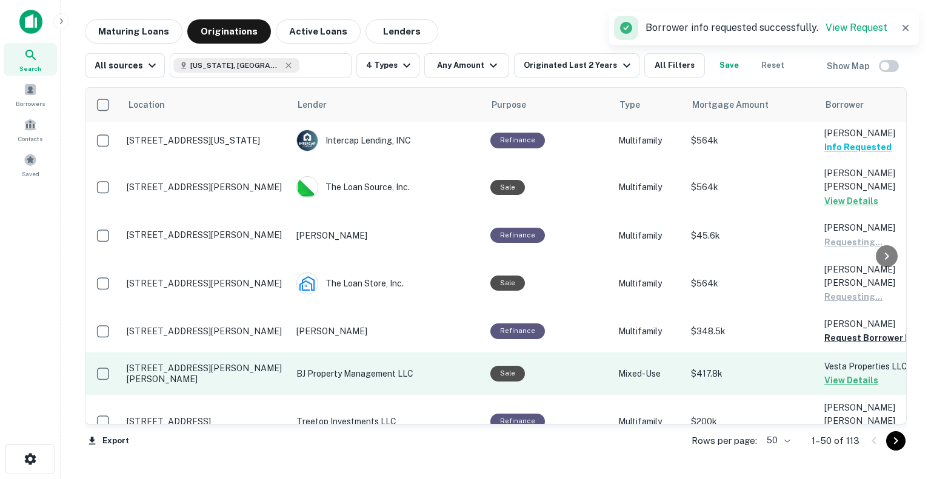
scroll to position [1212, 0]
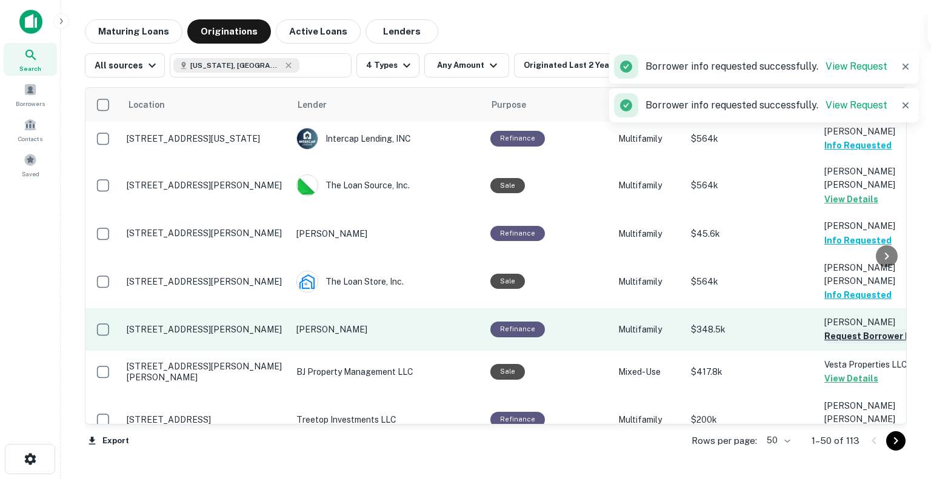
click at [828, 329] on button "Request Borrower Info" at bounding box center [873, 336] width 98 height 15
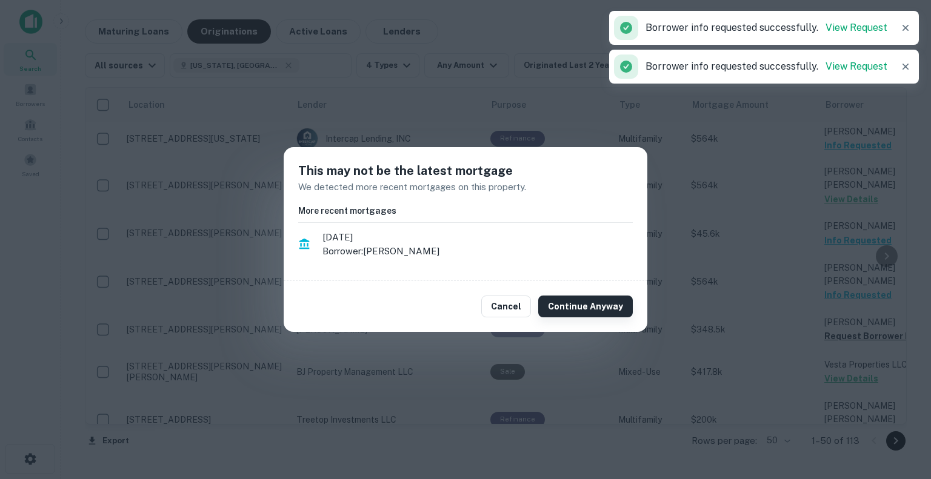
click at [606, 314] on button "Continue Anyway" at bounding box center [585, 307] width 95 height 22
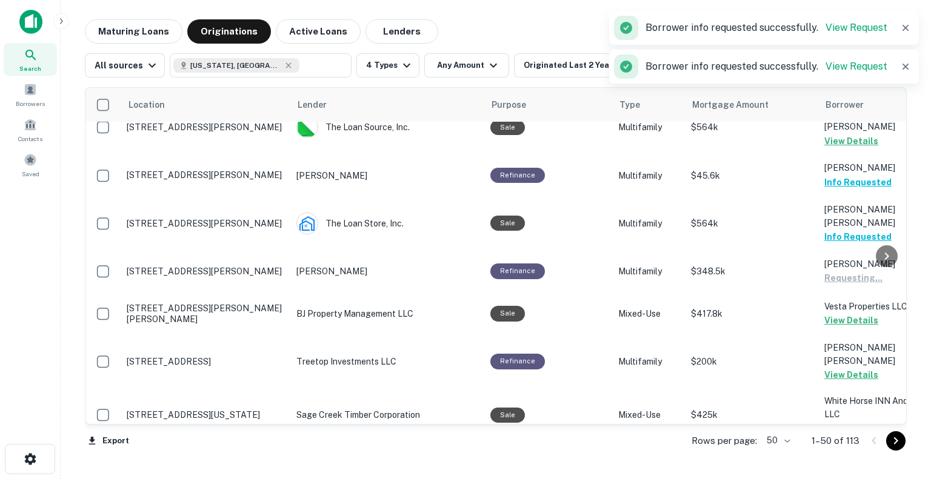
scroll to position [1333, 0]
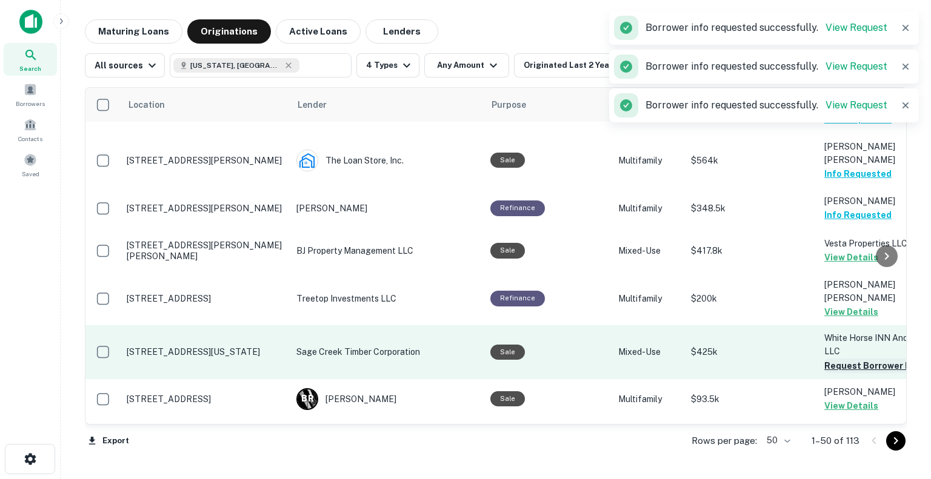
click at [852, 359] on button "Request Borrower Info" at bounding box center [873, 366] width 98 height 15
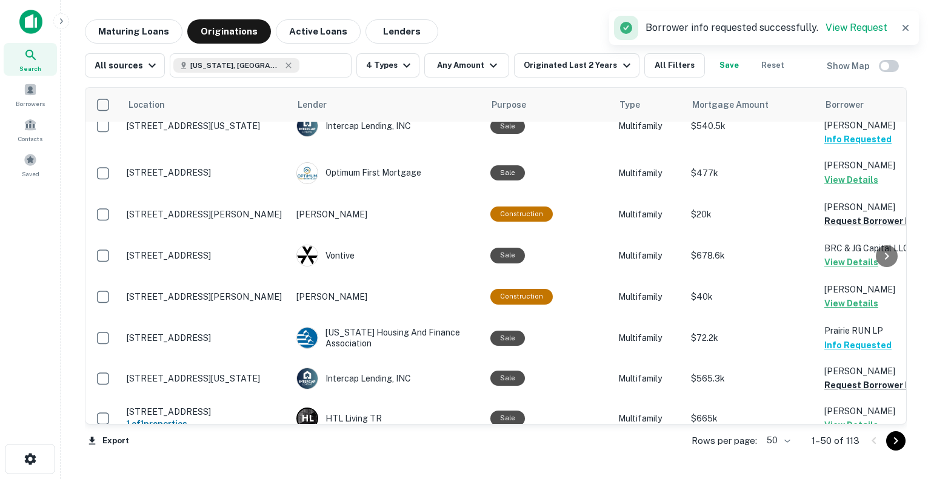
scroll to position [1696, 0]
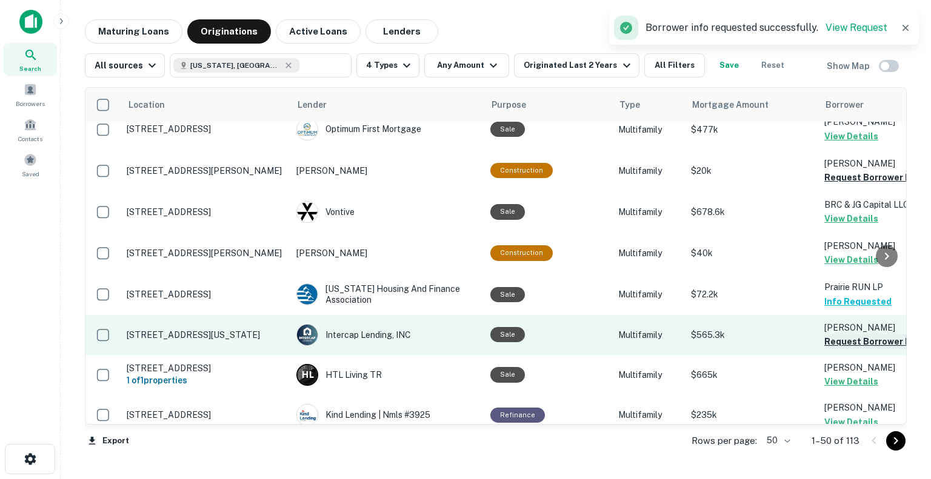
click at [838, 334] on button "Request Borrower Info" at bounding box center [873, 341] width 98 height 15
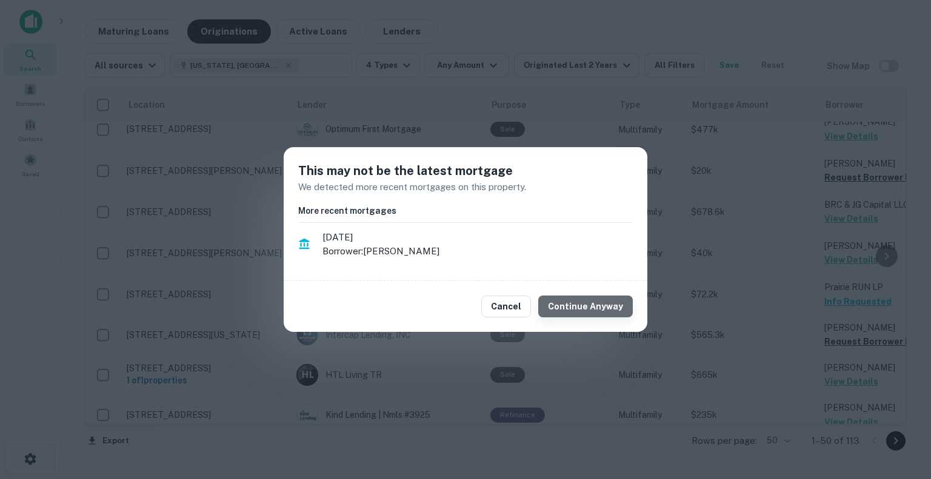
click at [600, 304] on button "Continue Anyway" at bounding box center [585, 307] width 95 height 22
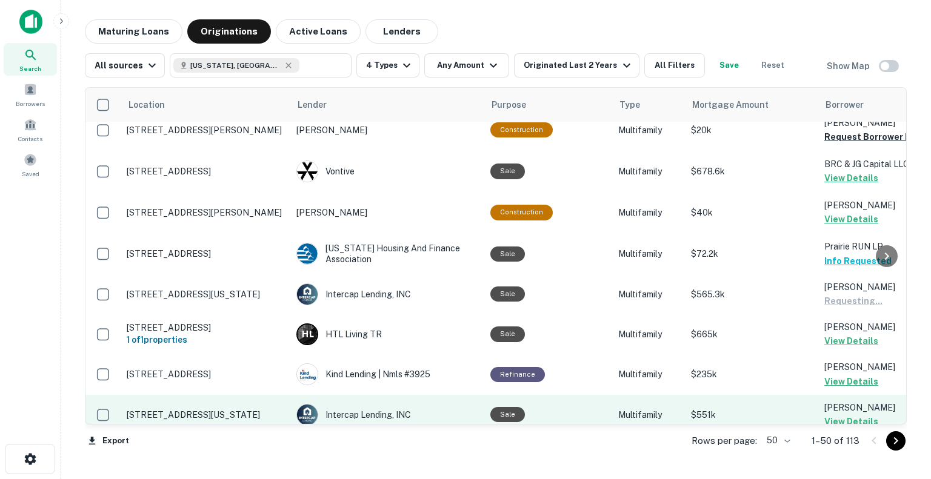
scroll to position [1757, 0]
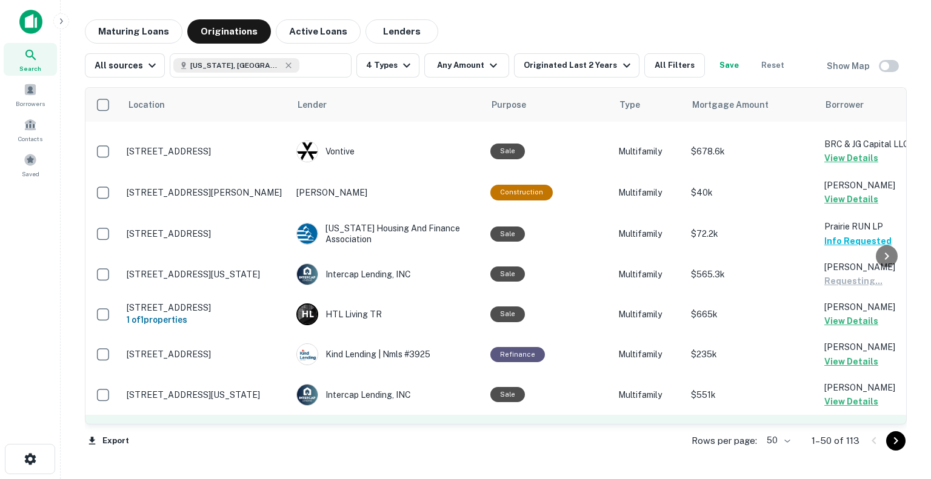
click at [832, 449] on button "Request Borrower Info" at bounding box center [873, 456] width 98 height 15
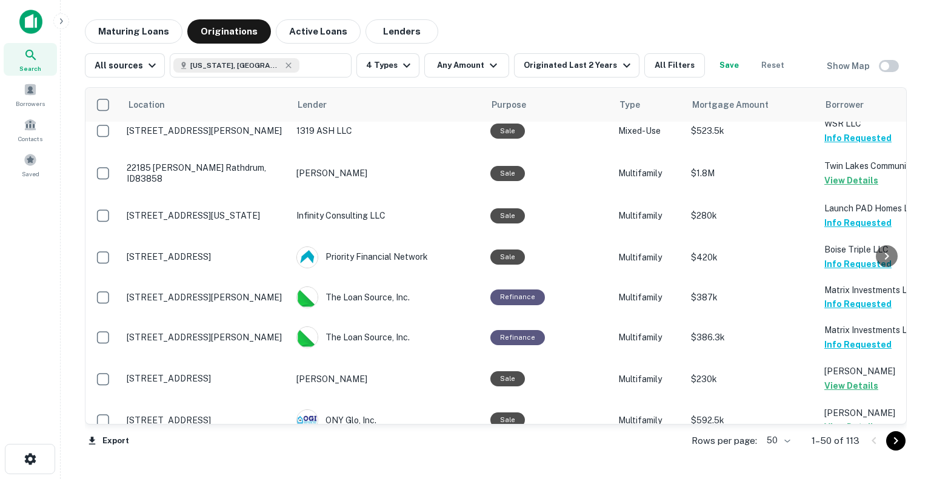
scroll to position [0, 0]
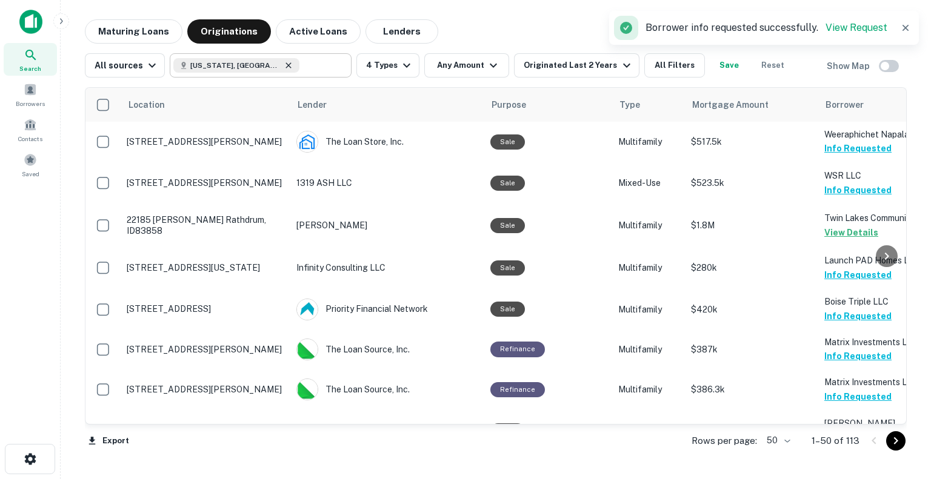
click at [284, 65] on icon at bounding box center [289, 66] width 10 height 10
type input "**********"
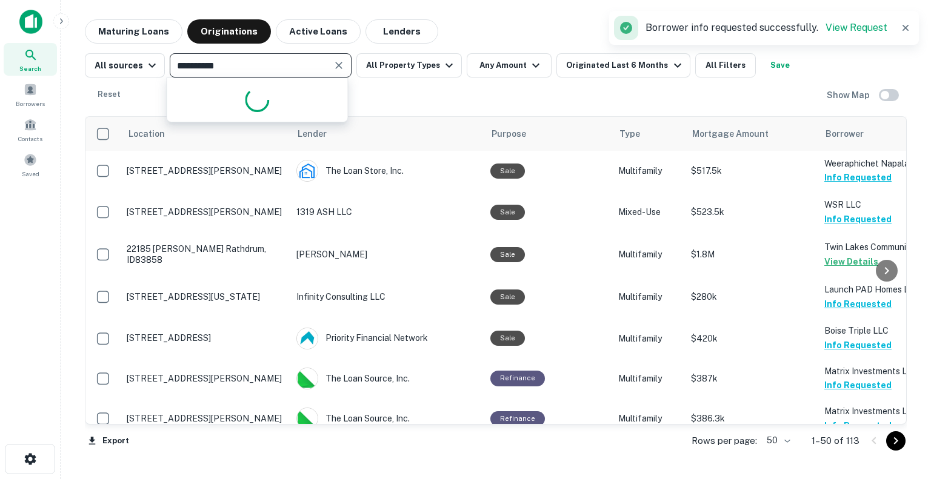
click at [334, 65] on icon "Clear" at bounding box center [339, 65] width 12 height 12
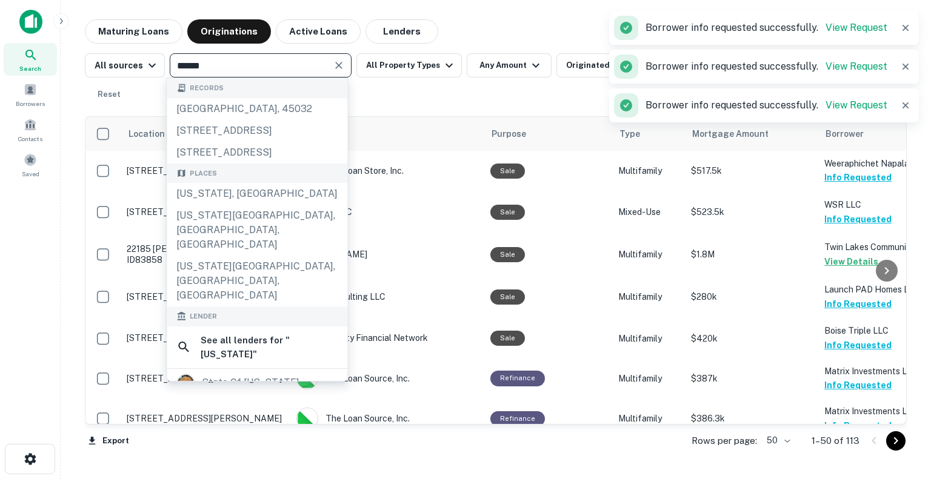
type input "******"
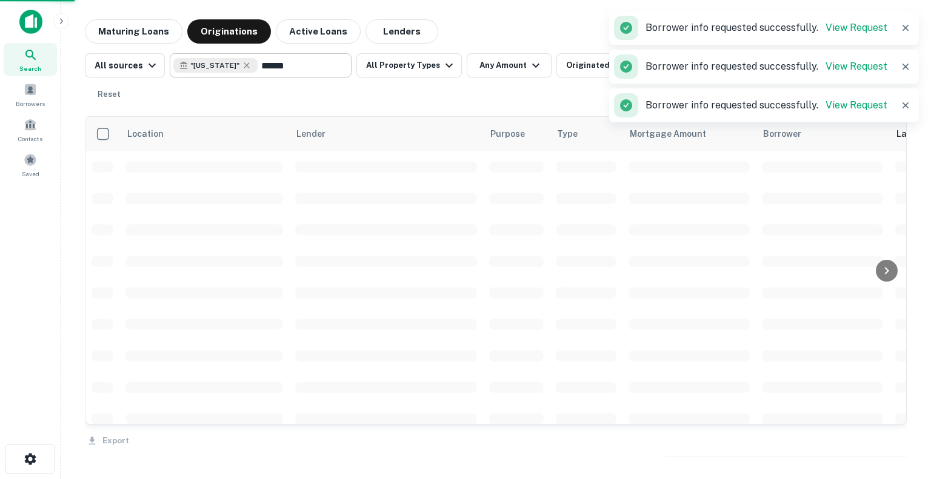
click at [271, 217] on td at bounding box center [204, 230] width 170 height 32
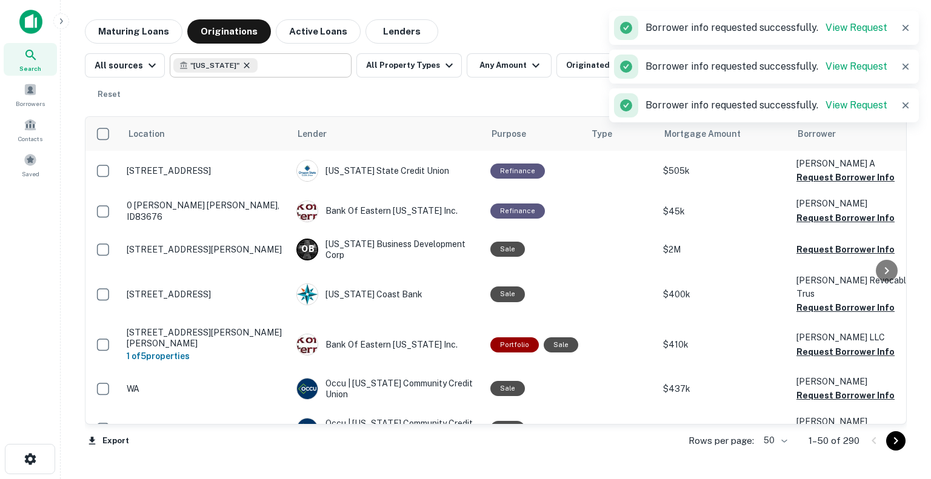
click at [242, 69] on icon at bounding box center [247, 66] width 10 height 10
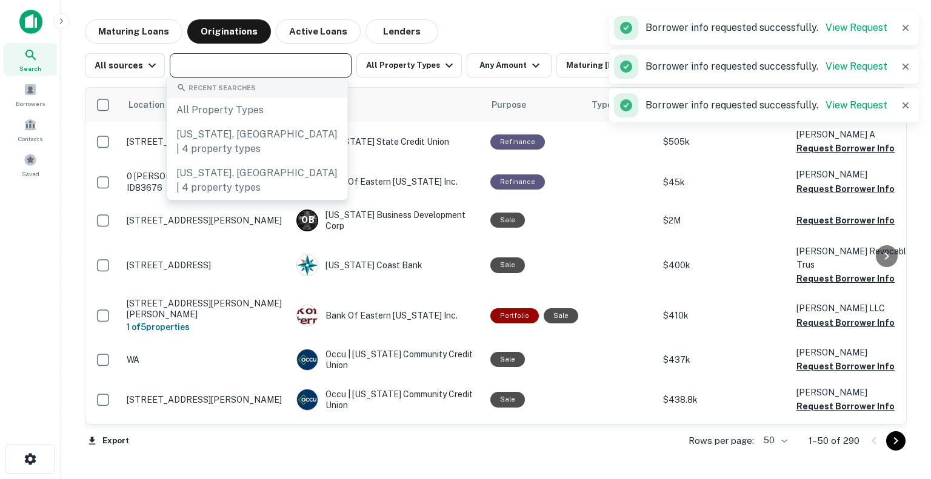
click at [245, 68] on input "text" at bounding box center [259, 65] width 173 height 17
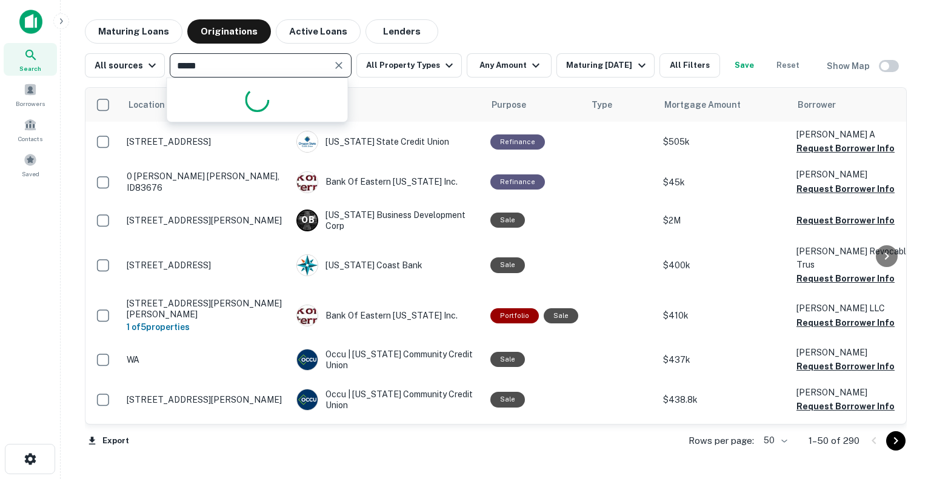
type input "******"
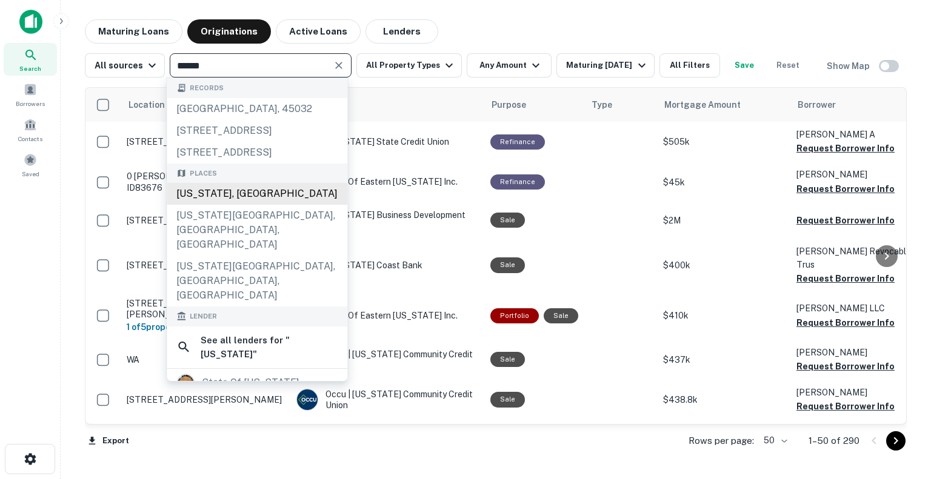
click at [268, 205] on div "[US_STATE], [GEOGRAPHIC_DATA]" at bounding box center [257, 194] width 181 height 22
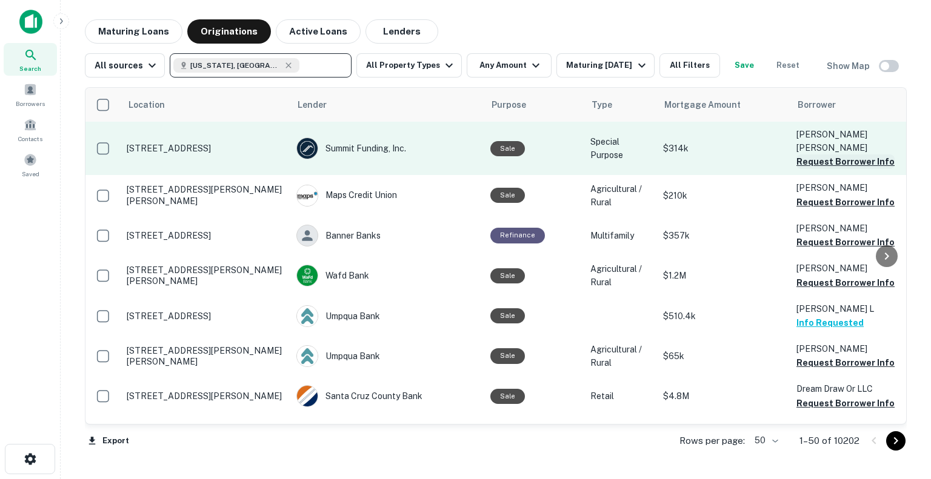
click at [831, 154] on button "Request Borrower Info" at bounding box center [845, 161] width 98 height 15
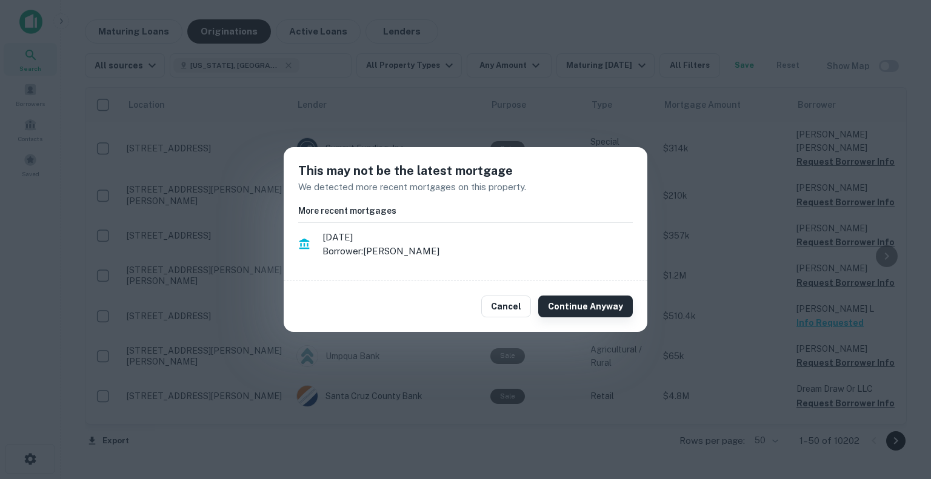
click at [568, 306] on button "Continue Anyway" at bounding box center [585, 307] width 95 height 22
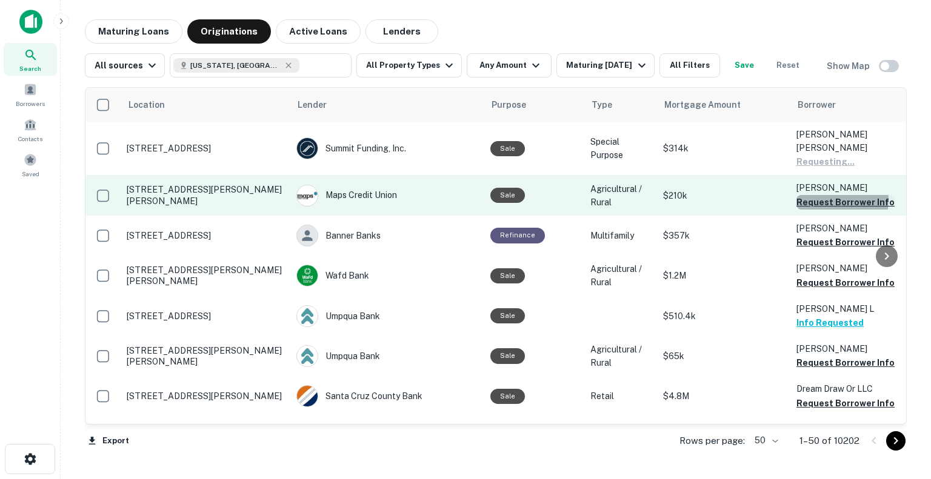
click at [809, 195] on button "Request Borrower Info" at bounding box center [845, 202] width 98 height 15
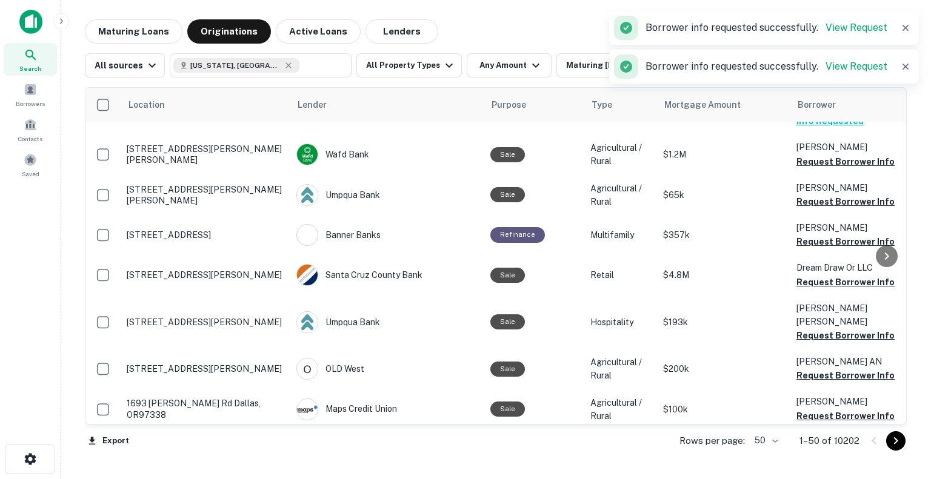
scroll to position [61, 0]
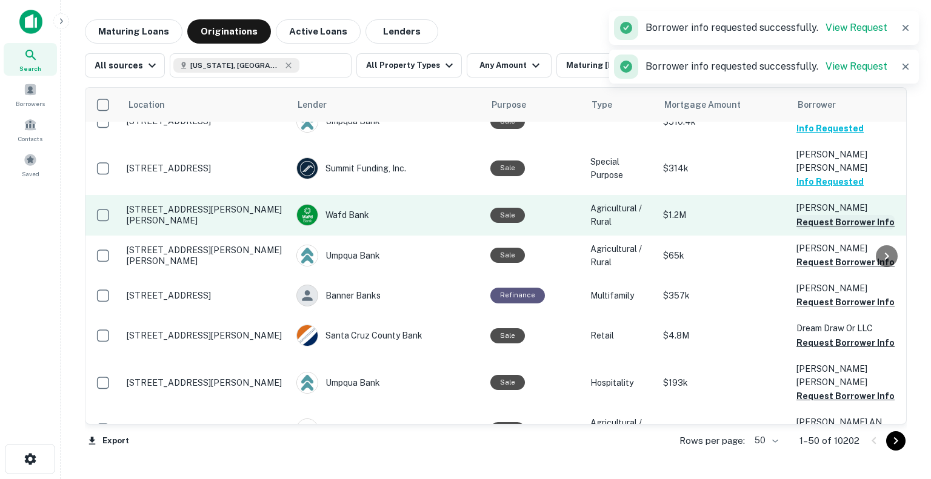
click at [822, 215] on button "Request Borrower Info" at bounding box center [845, 222] width 98 height 15
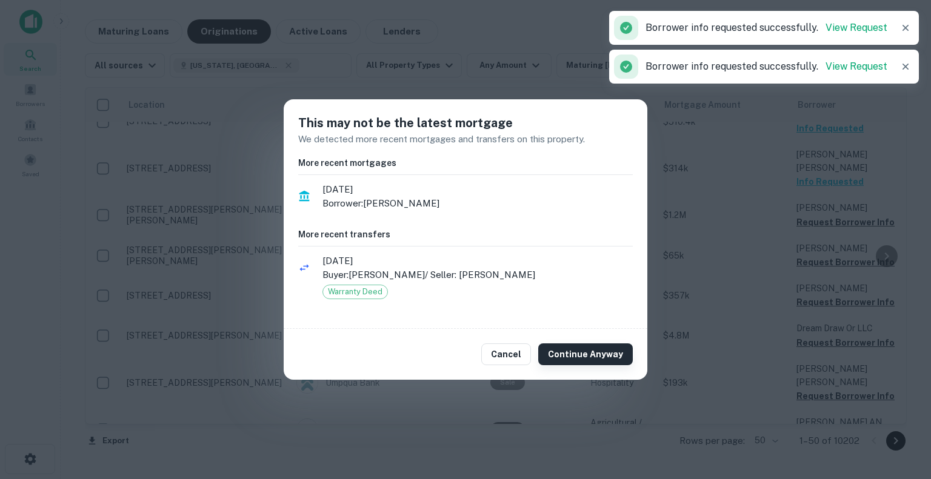
click at [589, 358] on button "Continue Anyway" at bounding box center [585, 355] width 95 height 22
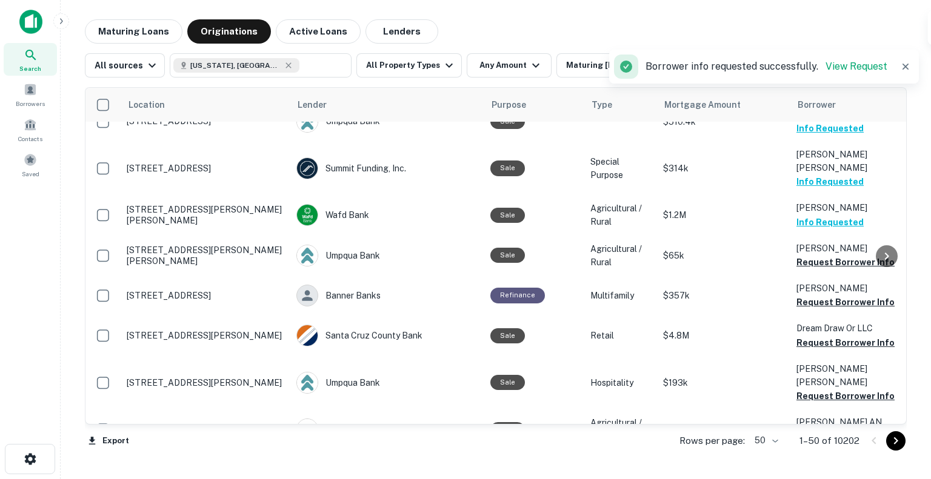
click at [713, 38] on div "Borrower info requested successfully. View Request" at bounding box center [764, 28] width 310 height 34
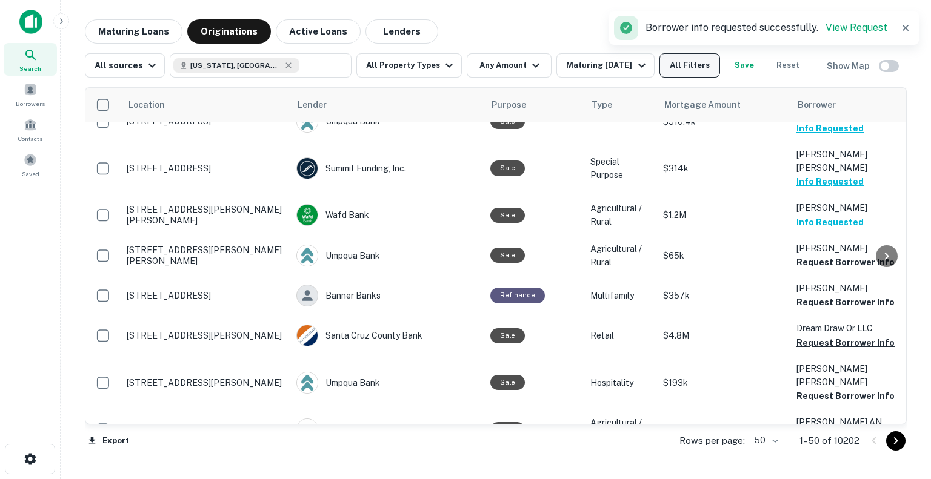
click at [684, 65] on button "All Filters" at bounding box center [689, 65] width 61 height 24
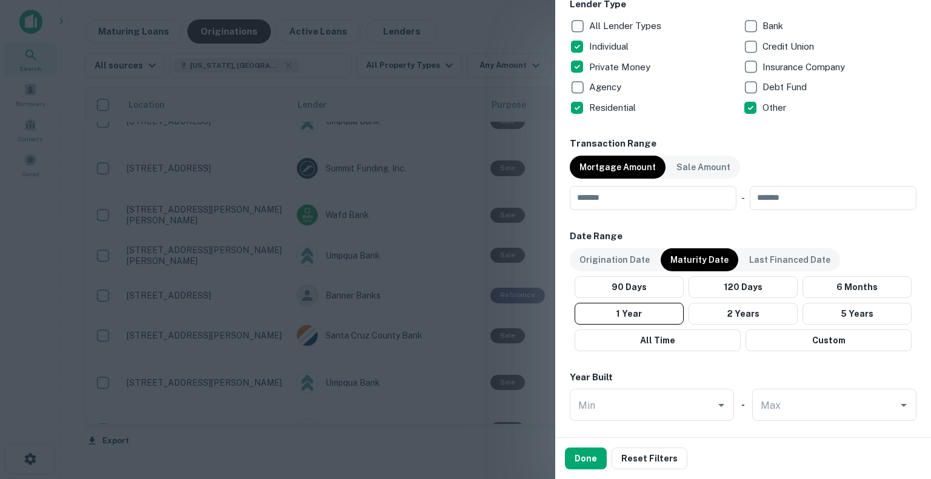
scroll to position [545, 0]
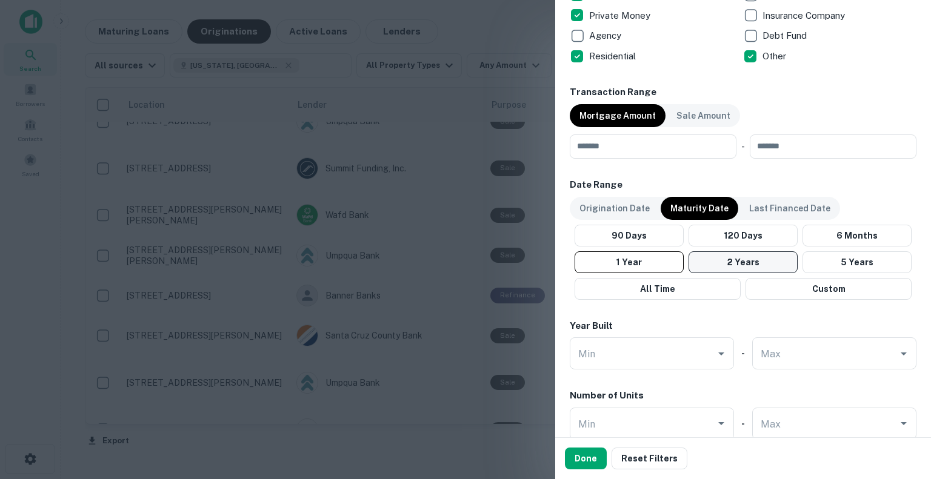
click at [729, 258] on button "2 Years" at bounding box center [742, 262] width 109 height 22
click at [593, 454] on button "Done" at bounding box center [586, 459] width 42 height 22
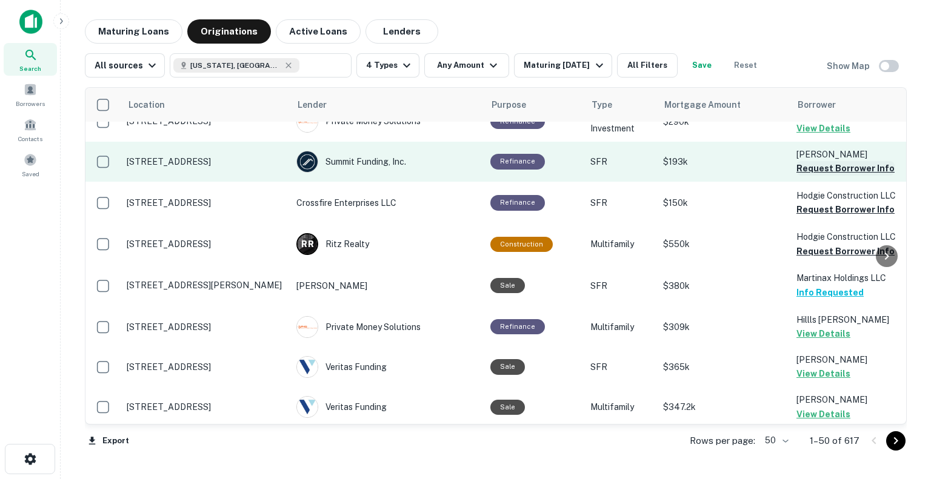
click at [847, 165] on button "Request Borrower Info" at bounding box center [845, 168] width 98 height 15
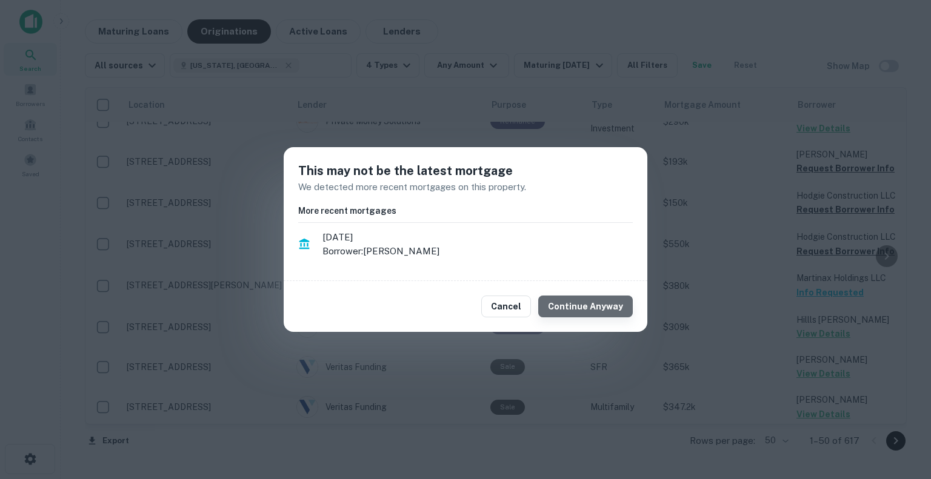
click at [606, 307] on button "Continue Anyway" at bounding box center [585, 307] width 95 height 22
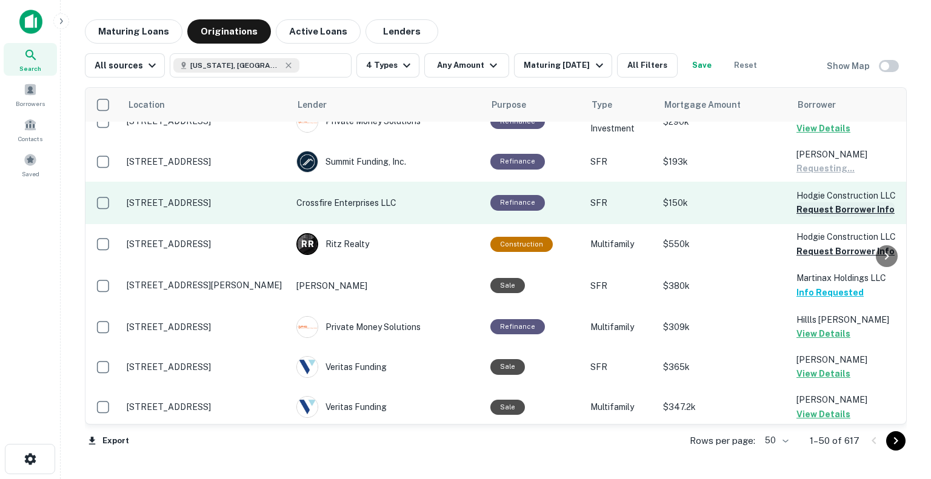
click at [823, 212] on button "Request Borrower Info" at bounding box center [845, 209] width 98 height 15
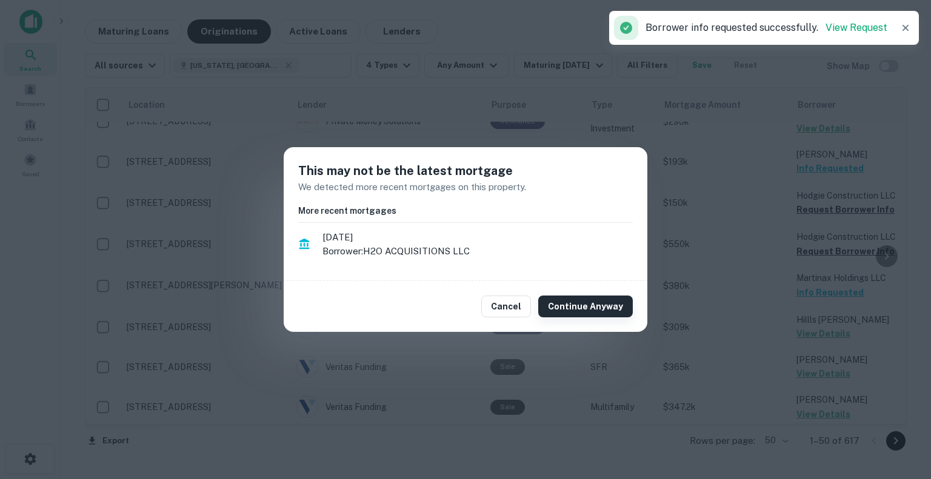
click at [600, 312] on button "Continue Anyway" at bounding box center [585, 307] width 95 height 22
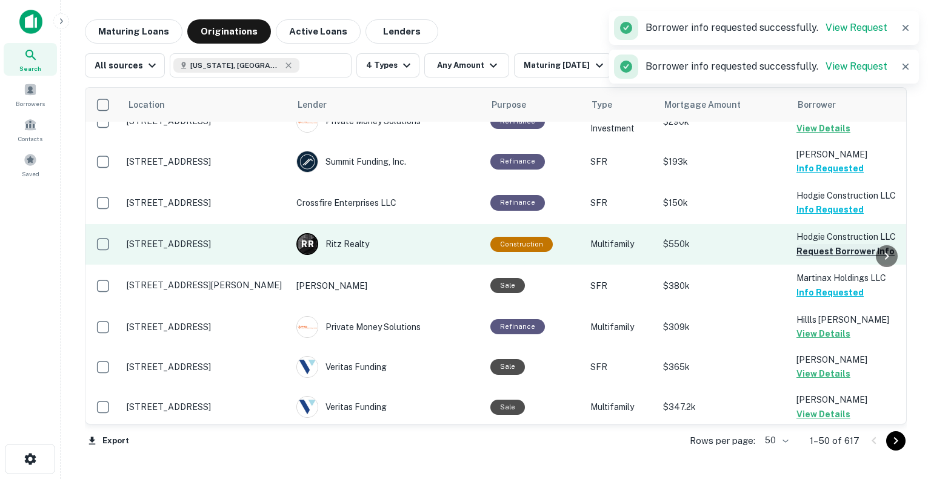
click at [828, 251] on button "Request Borrower Info" at bounding box center [845, 251] width 98 height 15
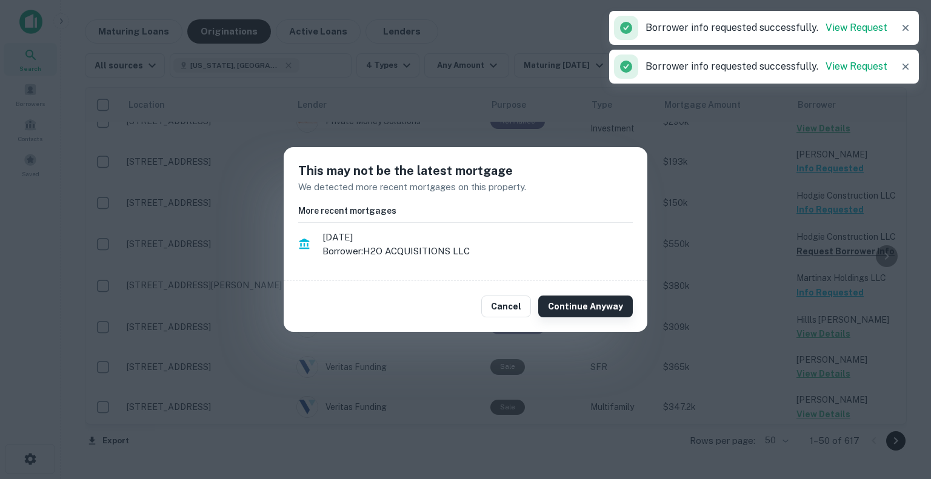
click at [606, 310] on button "Continue Anyway" at bounding box center [585, 307] width 95 height 22
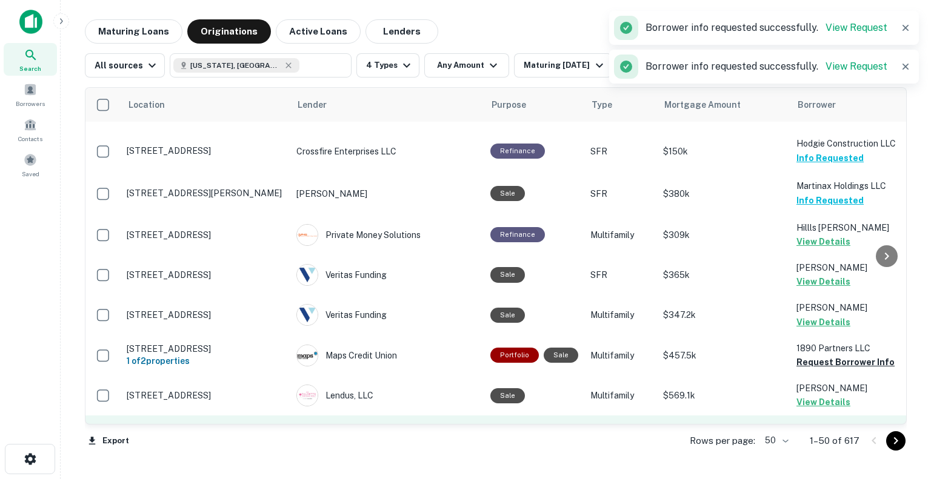
scroll to position [303, 0]
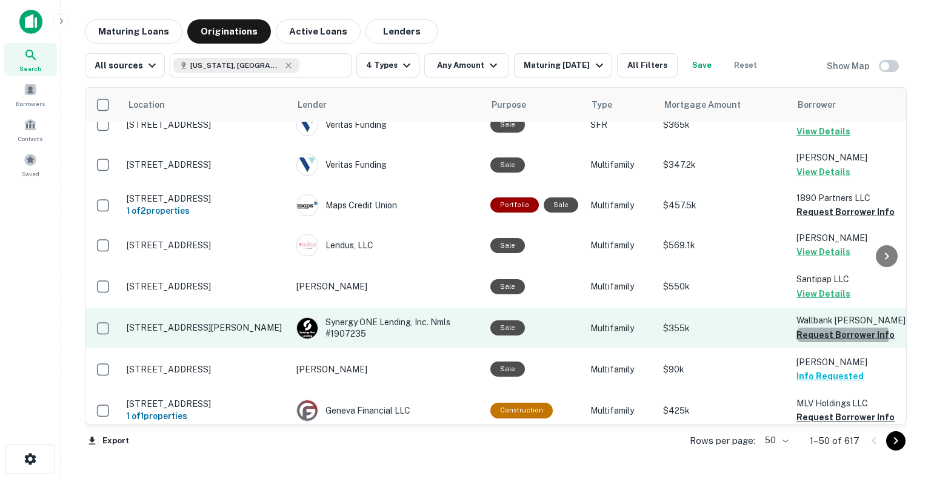
click at [825, 337] on button "Request Borrower Info" at bounding box center [845, 335] width 98 height 15
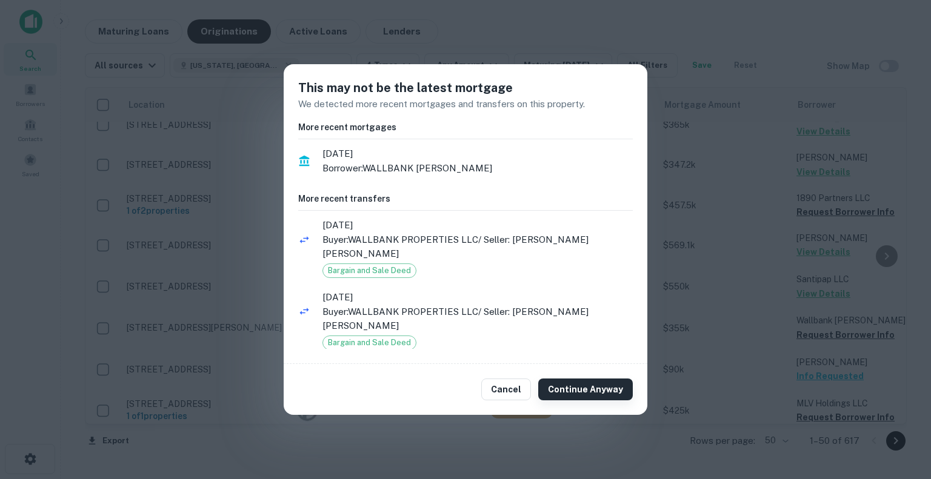
click at [619, 390] on button "Continue Anyway" at bounding box center [585, 390] width 95 height 22
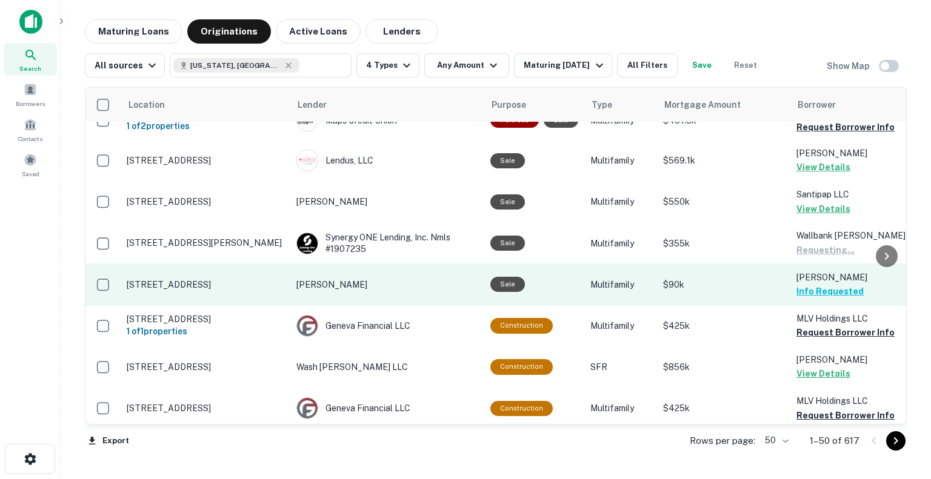
scroll to position [424, 0]
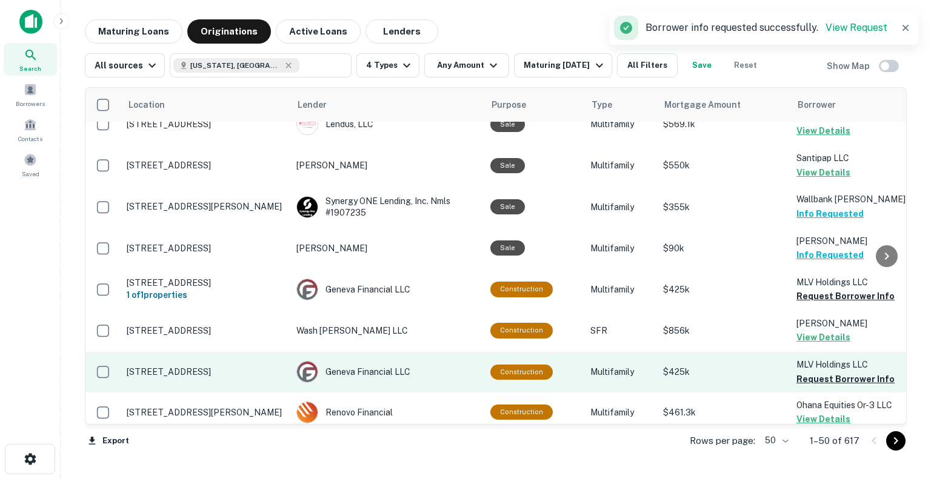
click at [817, 297] on button "Request Borrower Info" at bounding box center [845, 296] width 98 height 15
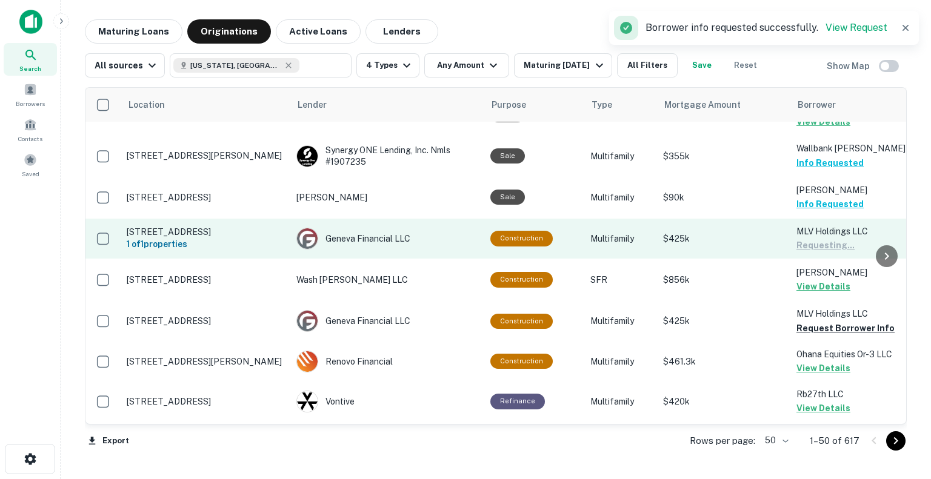
scroll to position [545, 0]
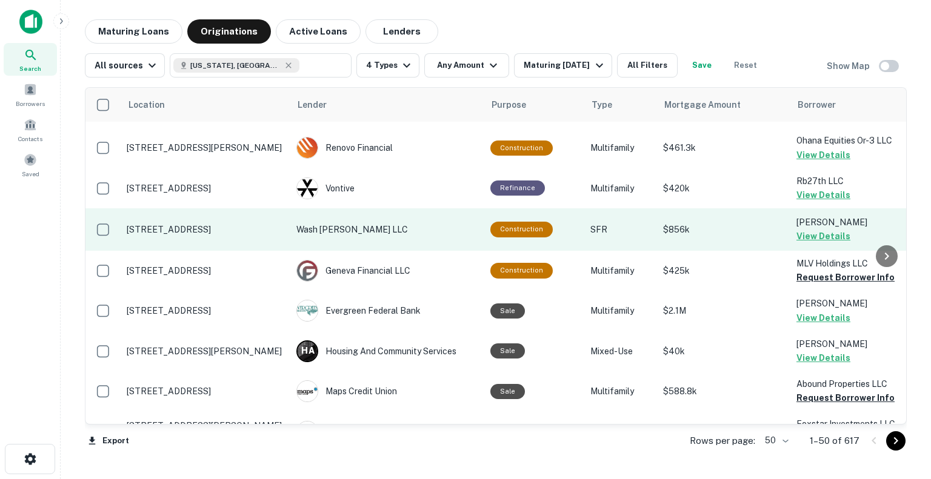
scroll to position [666, 0]
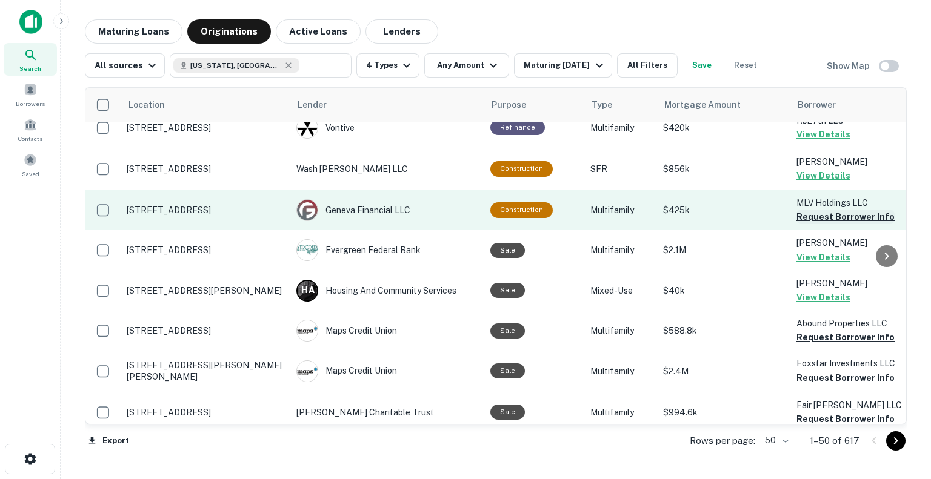
click at [826, 219] on button "Request Borrower Info" at bounding box center [845, 217] width 98 height 15
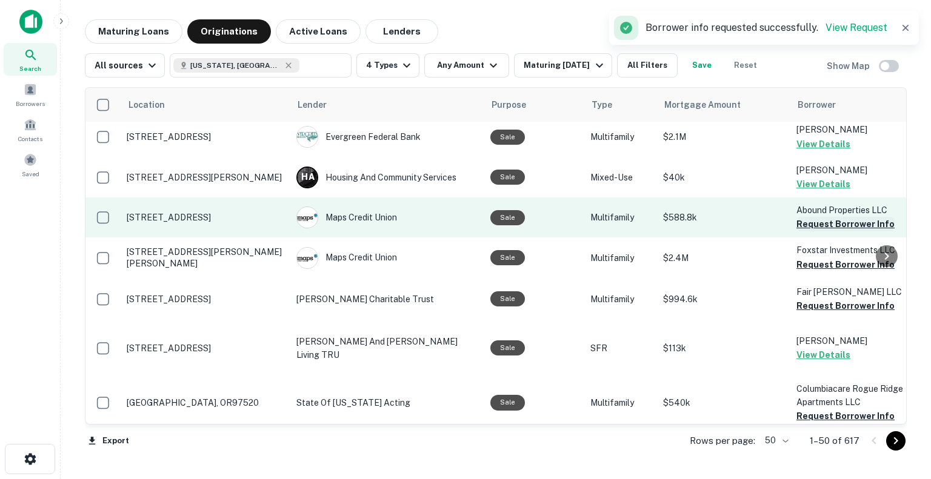
scroll to position [788, 0]
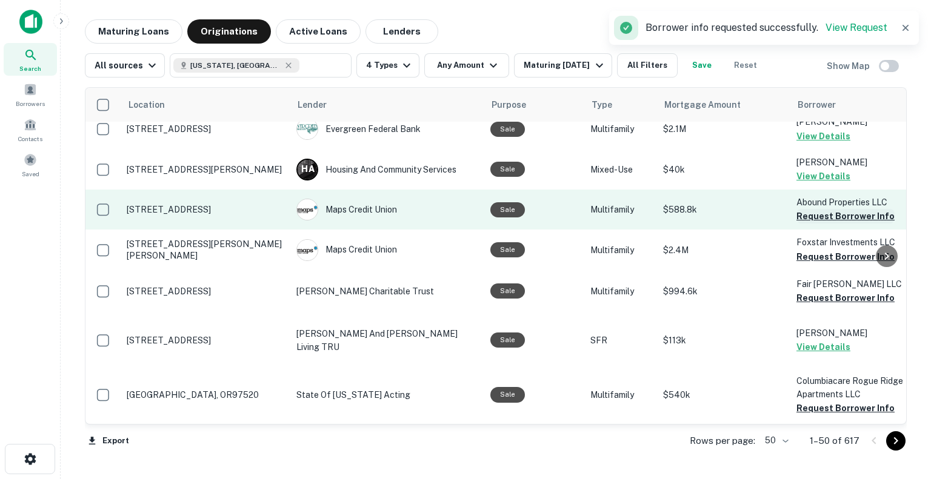
click at [818, 216] on button "Request Borrower Info" at bounding box center [845, 216] width 98 height 15
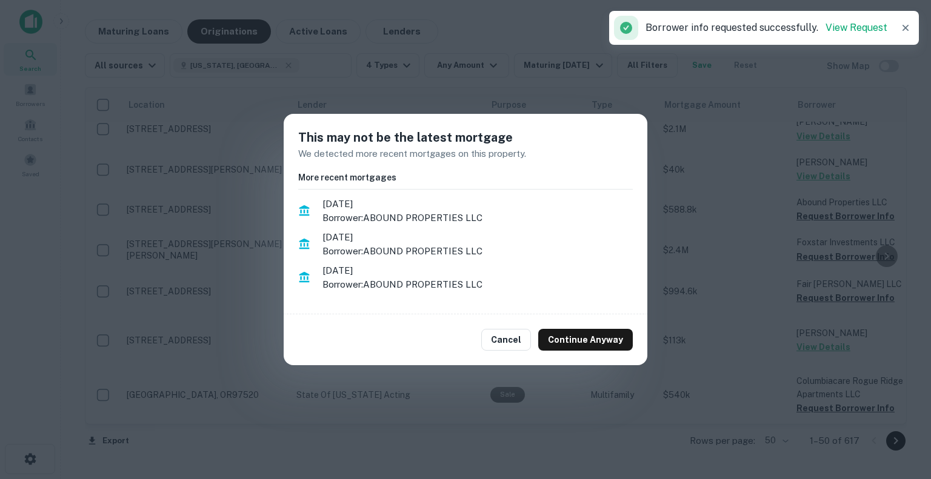
click at [572, 337] on button "Continue Anyway" at bounding box center [585, 340] width 95 height 22
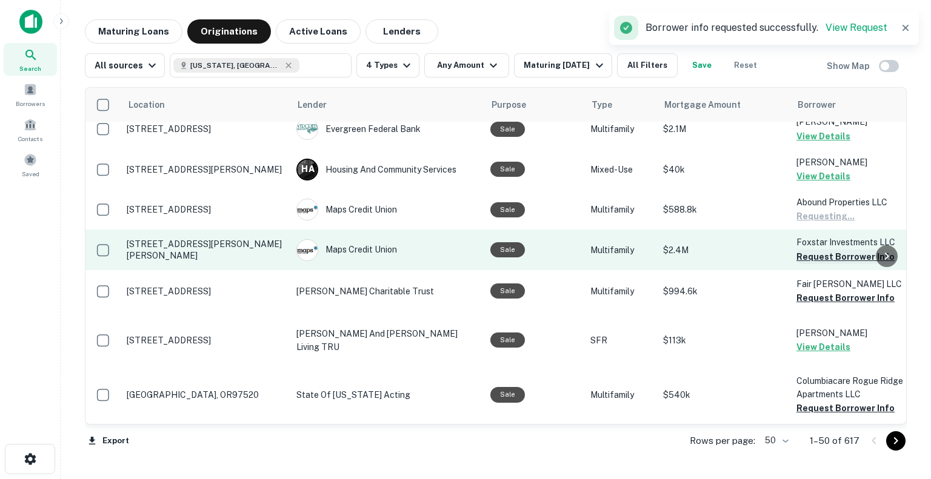
click at [805, 256] on button "Request Borrower Info" at bounding box center [845, 257] width 98 height 15
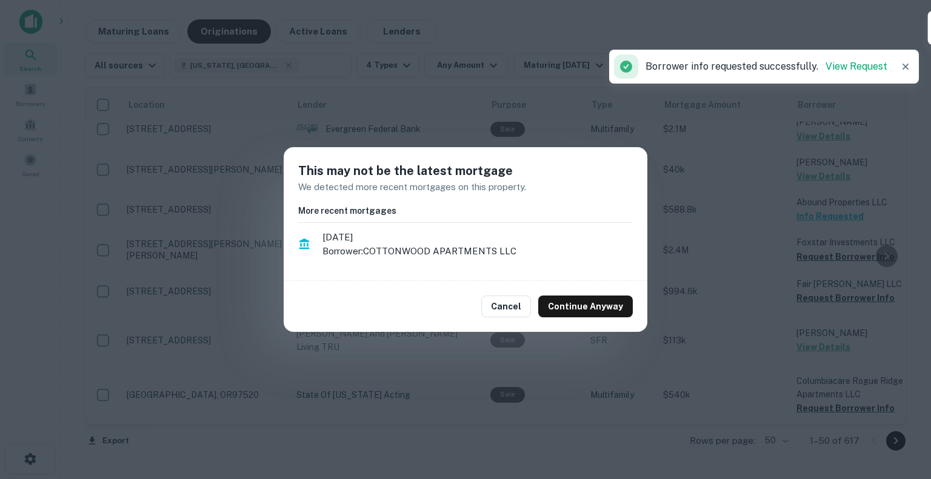
drag, startPoint x: 584, startPoint y: 307, endPoint x: 769, endPoint y: 326, distance: 186.4
click at [585, 306] on button "Continue Anyway" at bounding box center [585, 307] width 95 height 22
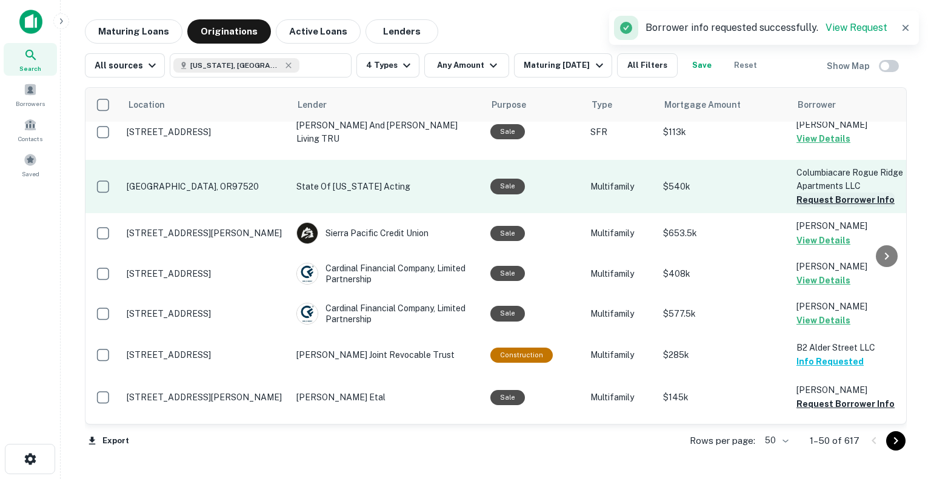
scroll to position [1091, 0]
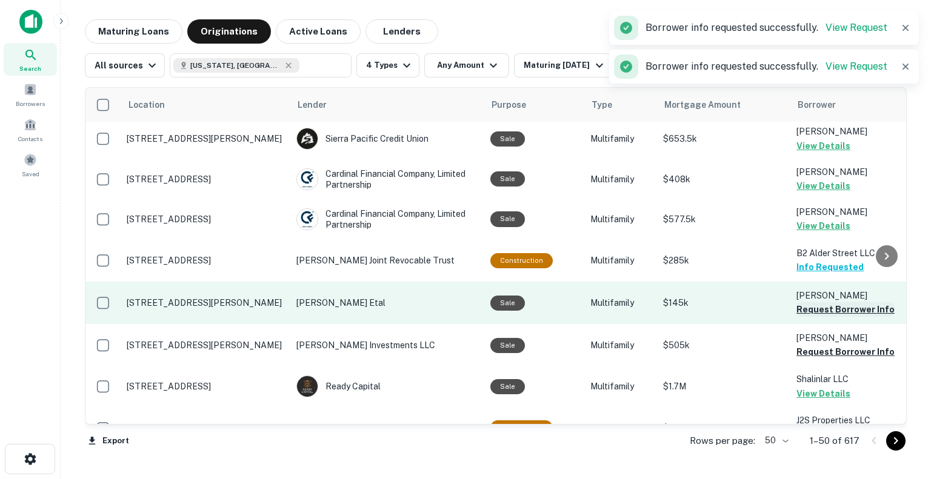
click at [807, 302] on button "Request Borrower Info" at bounding box center [845, 309] width 98 height 15
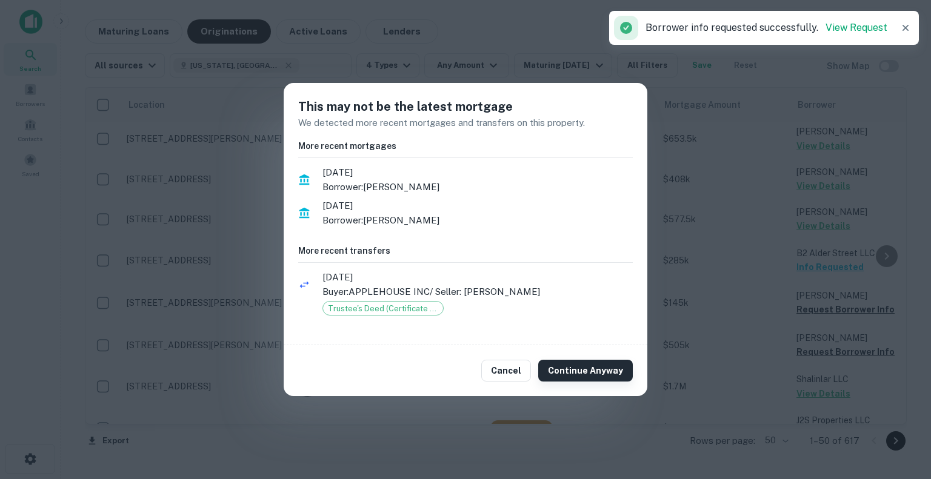
click at [586, 365] on button "Continue Anyway" at bounding box center [585, 371] width 95 height 22
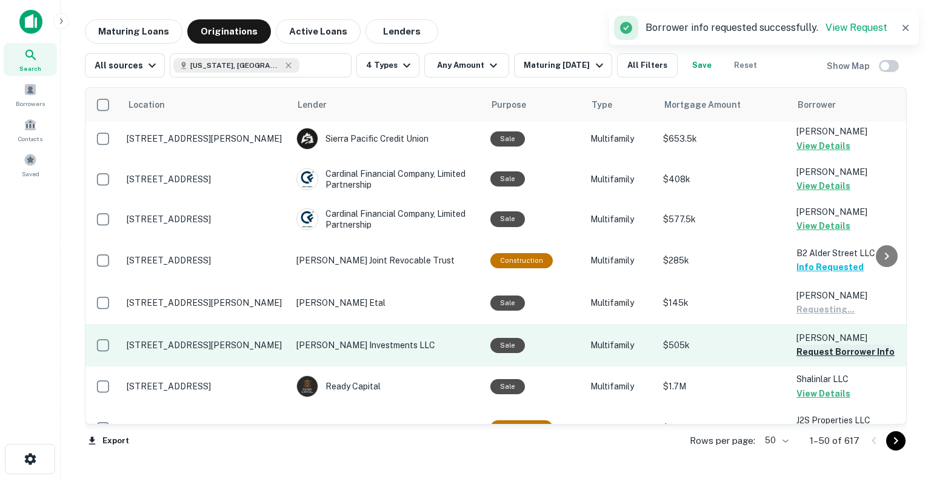
click at [803, 345] on button "Request Borrower Info" at bounding box center [845, 352] width 98 height 15
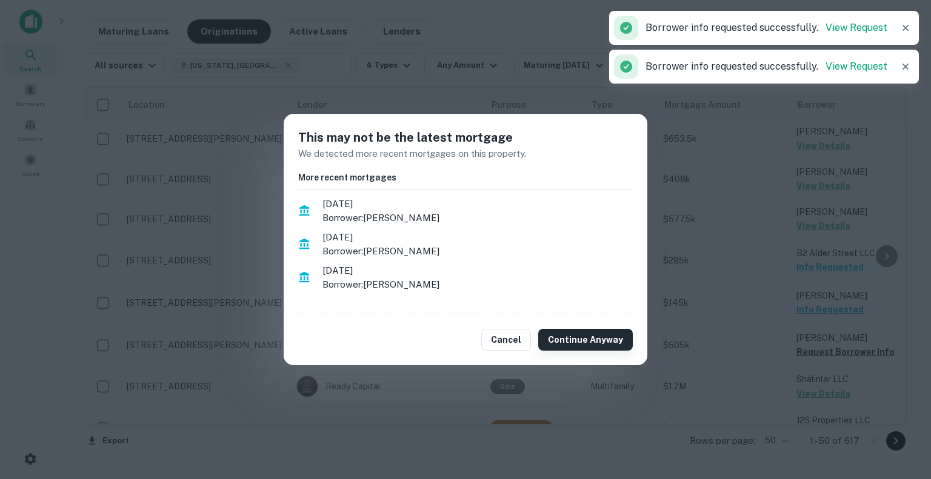
click at [614, 339] on button "Continue Anyway" at bounding box center [585, 340] width 95 height 22
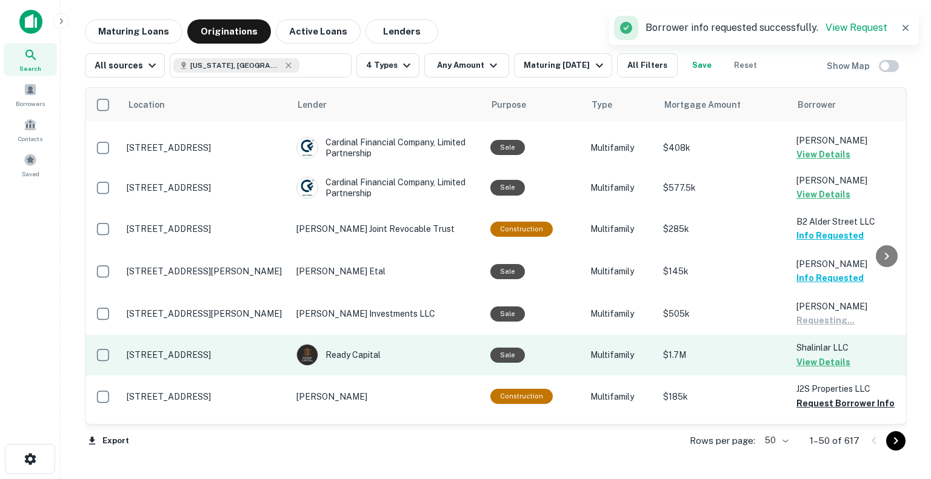
scroll to position [1151, 0]
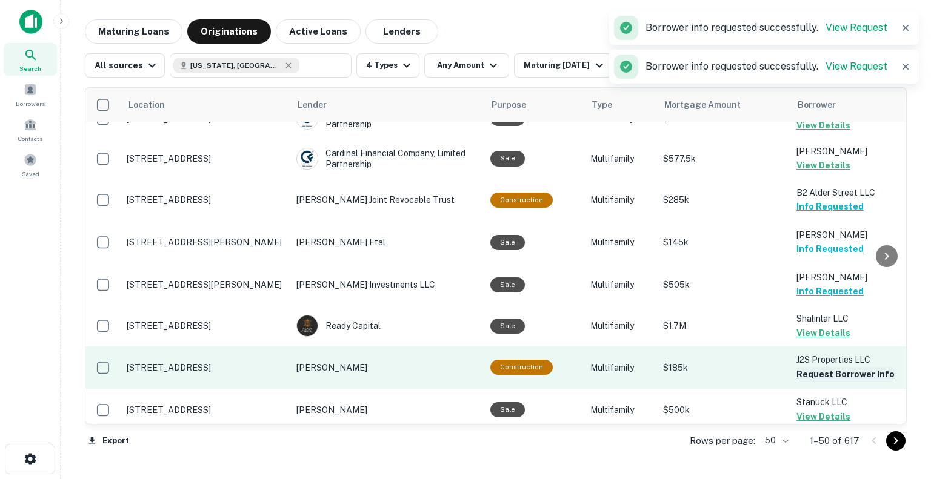
click at [805, 367] on button "Request Borrower Info" at bounding box center [845, 374] width 98 height 15
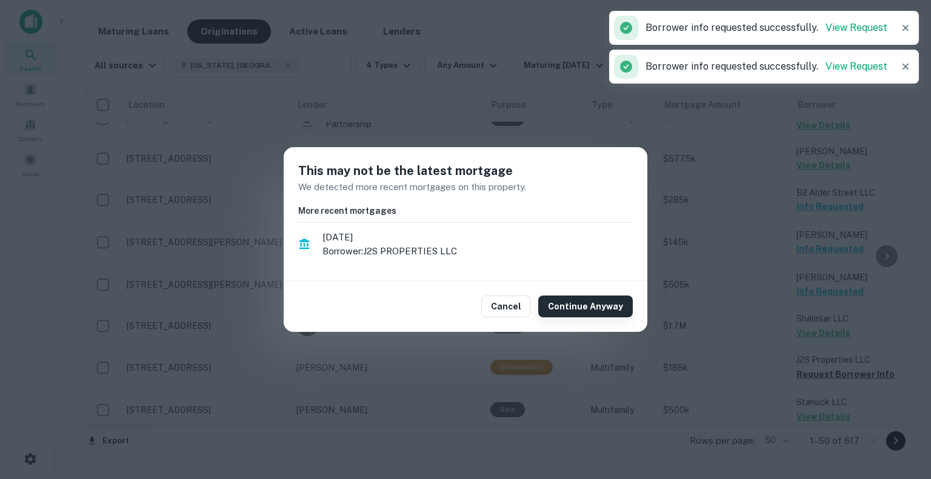
click at [587, 313] on button "Continue Anyway" at bounding box center [585, 307] width 95 height 22
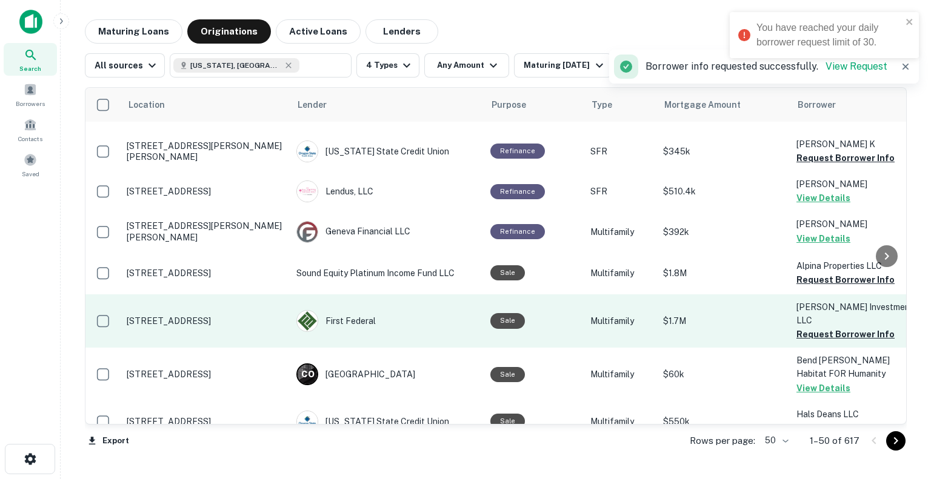
scroll to position [1454, 0]
